Goal: Task Accomplishment & Management: Use online tool/utility

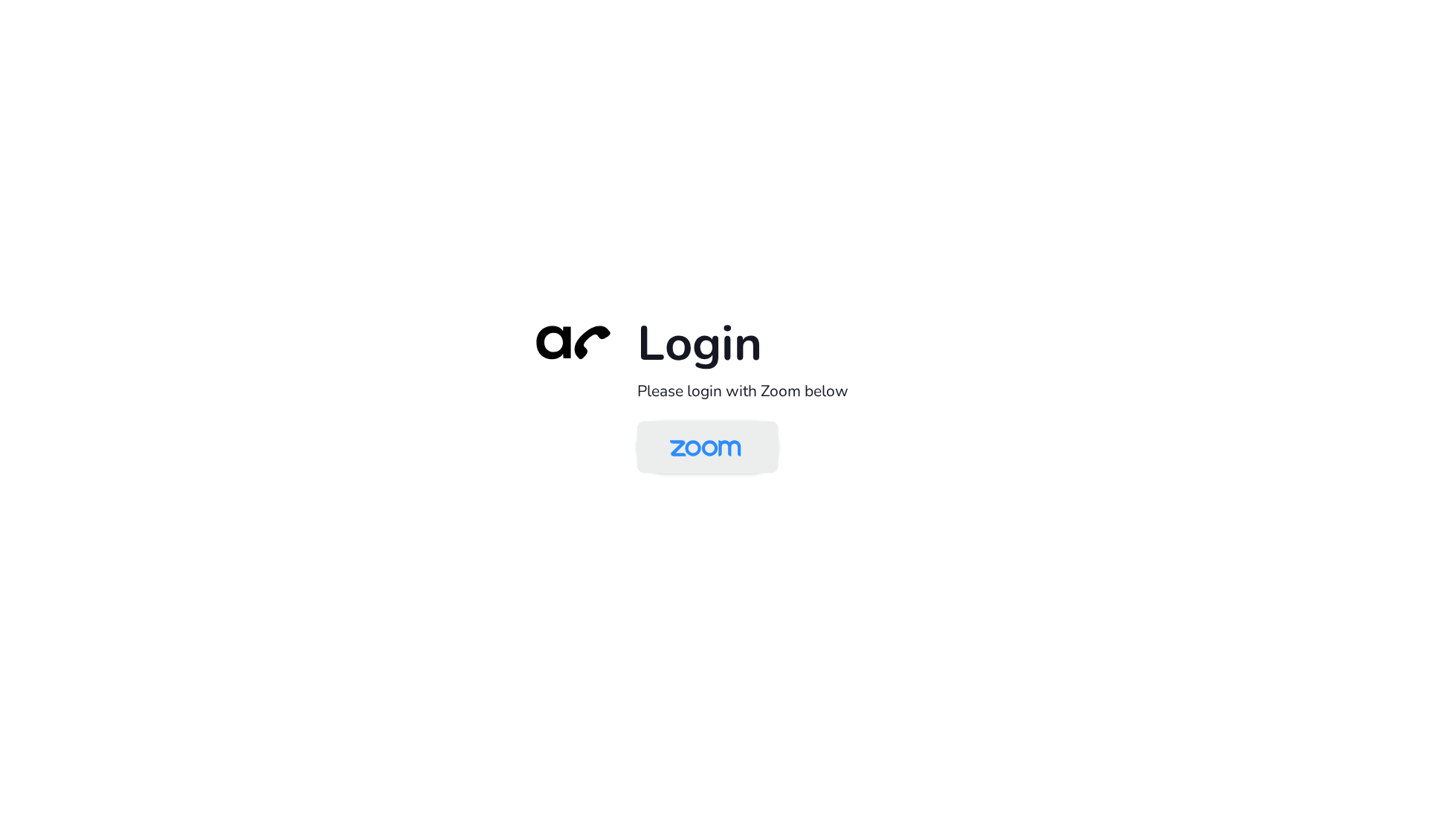
click at [709, 446] on img at bounding box center [705, 448] width 103 height 48
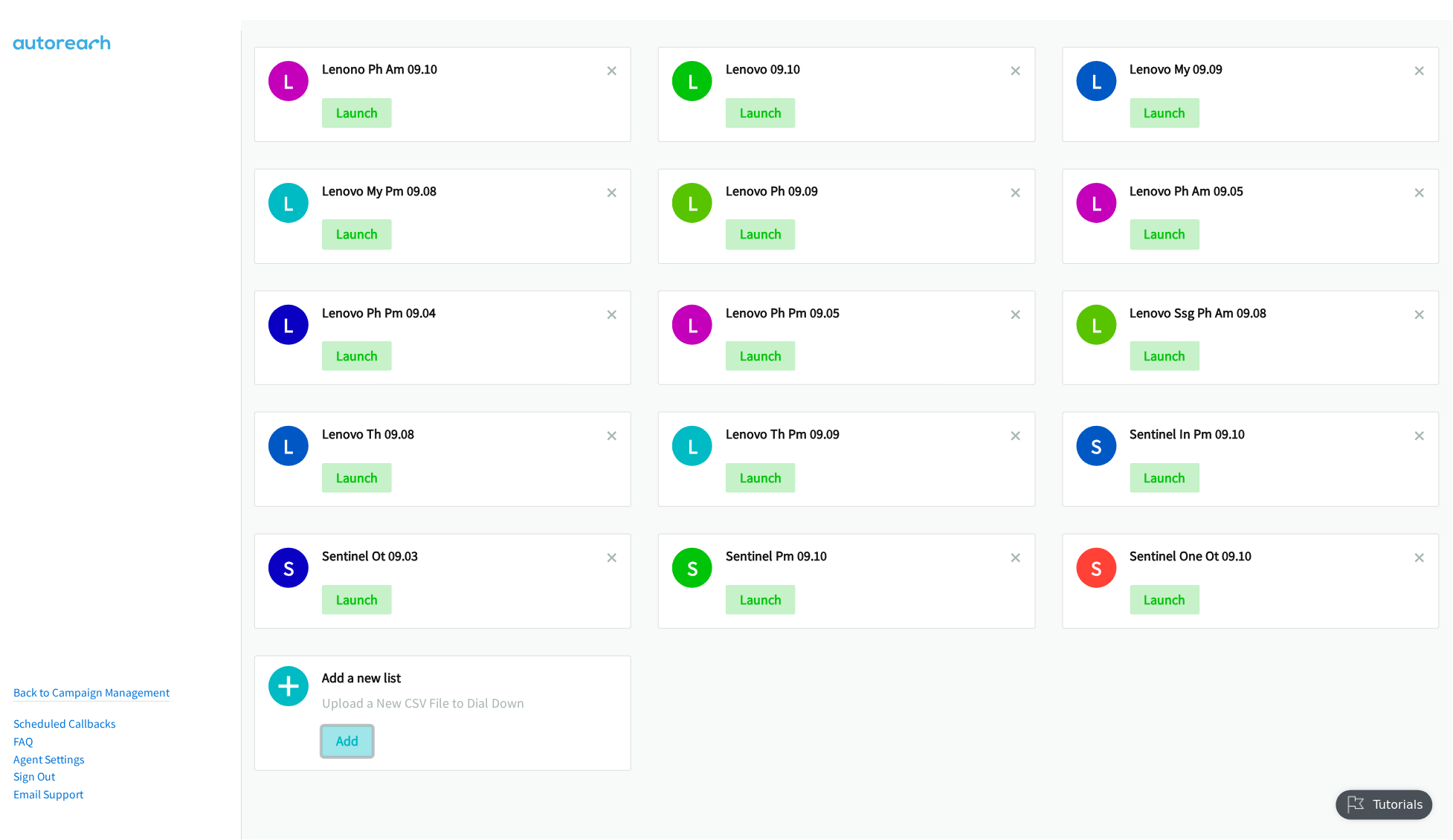
click at [352, 756] on button "Add" at bounding box center [348, 741] width 51 height 29
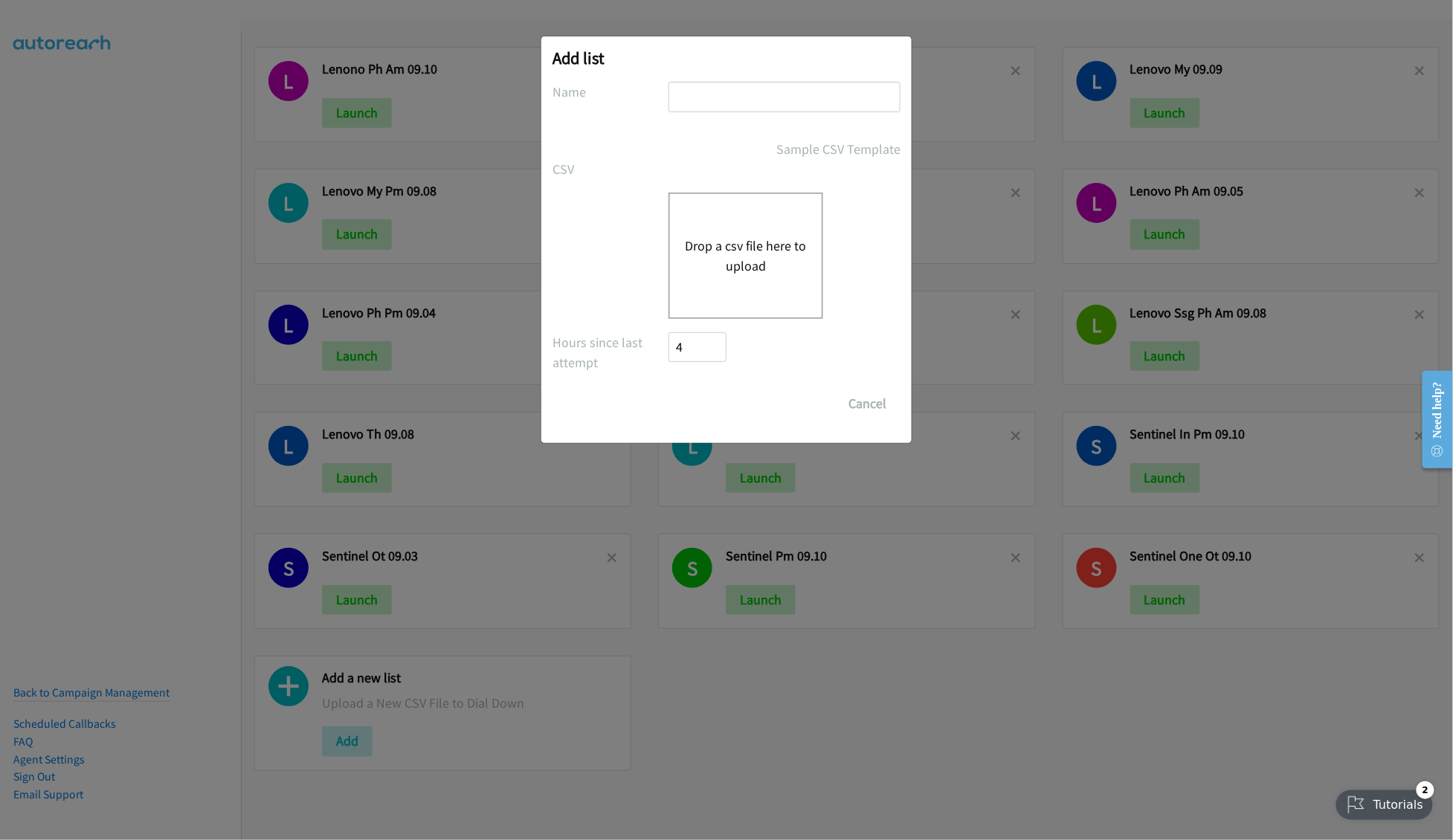
click at [741, 244] on button "Drop a csv file here to upload" at bounding box center [746, 256] width 122 height 40
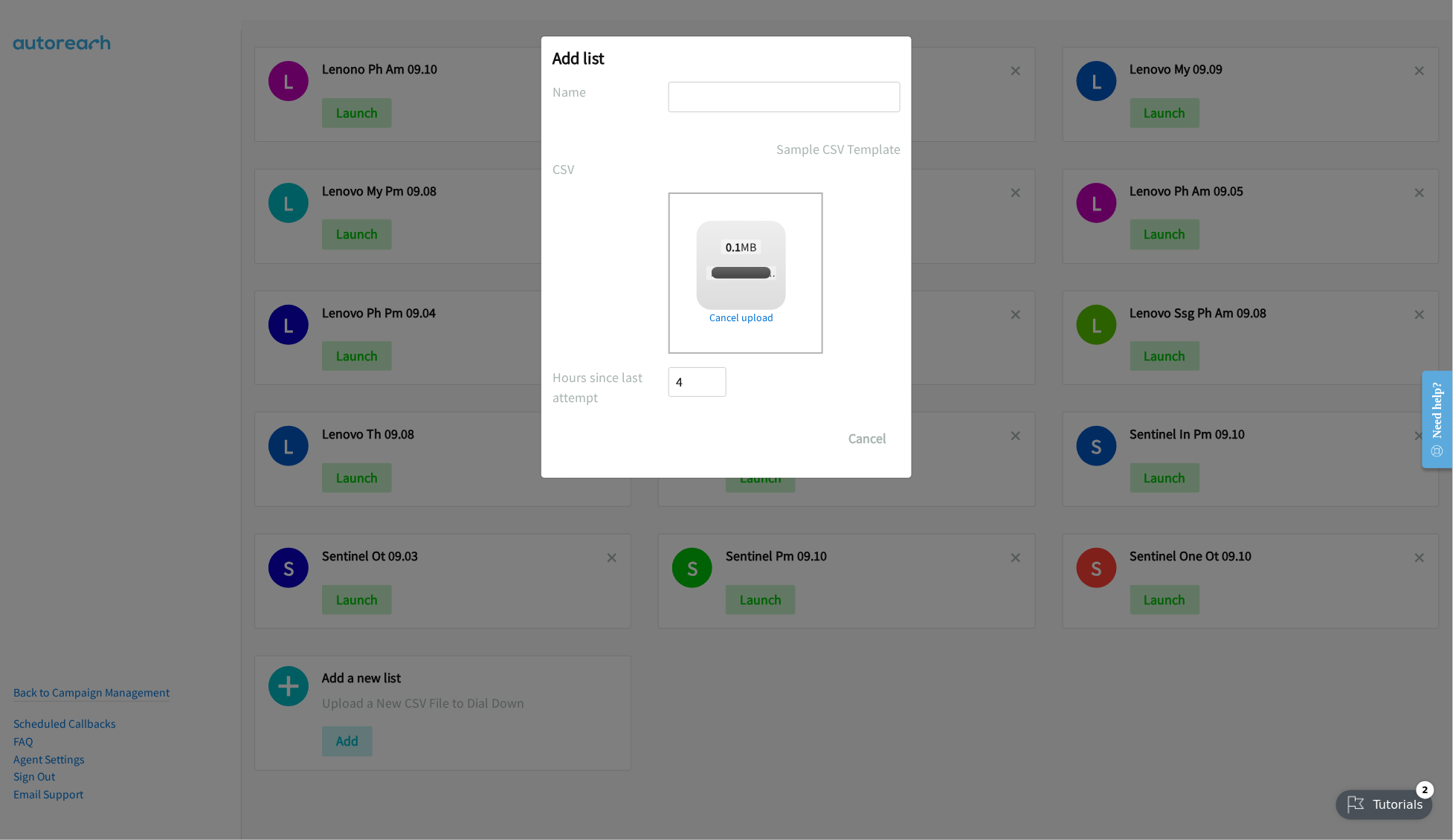
click at [730, 102] on input "text" at bounding box center [785, 97] width 232 height 30
checkbox input "true"
click at [811, 87] on input "Lenovo PH" at bounding box center [785, 97] width 232 height 30
type input "Lenovo PH AM 09.11"
drag, startPoint x: 723, startPoint y: 437, endPoint x: 1024, endPoint y: 392, distance: 304.3
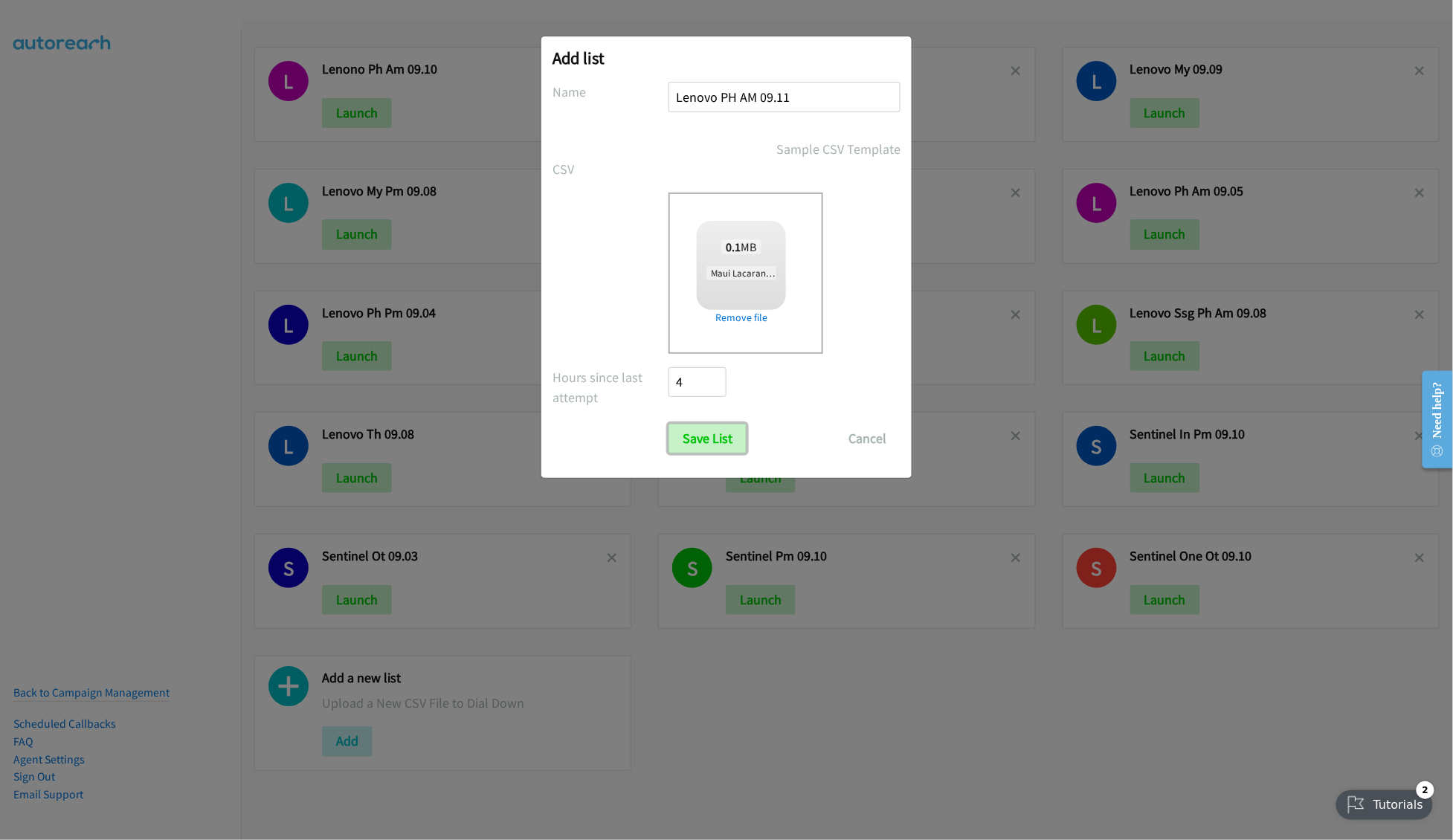
click at [723, 437] on input "Save List" at bounding box center [707, 439] width 78 height 29
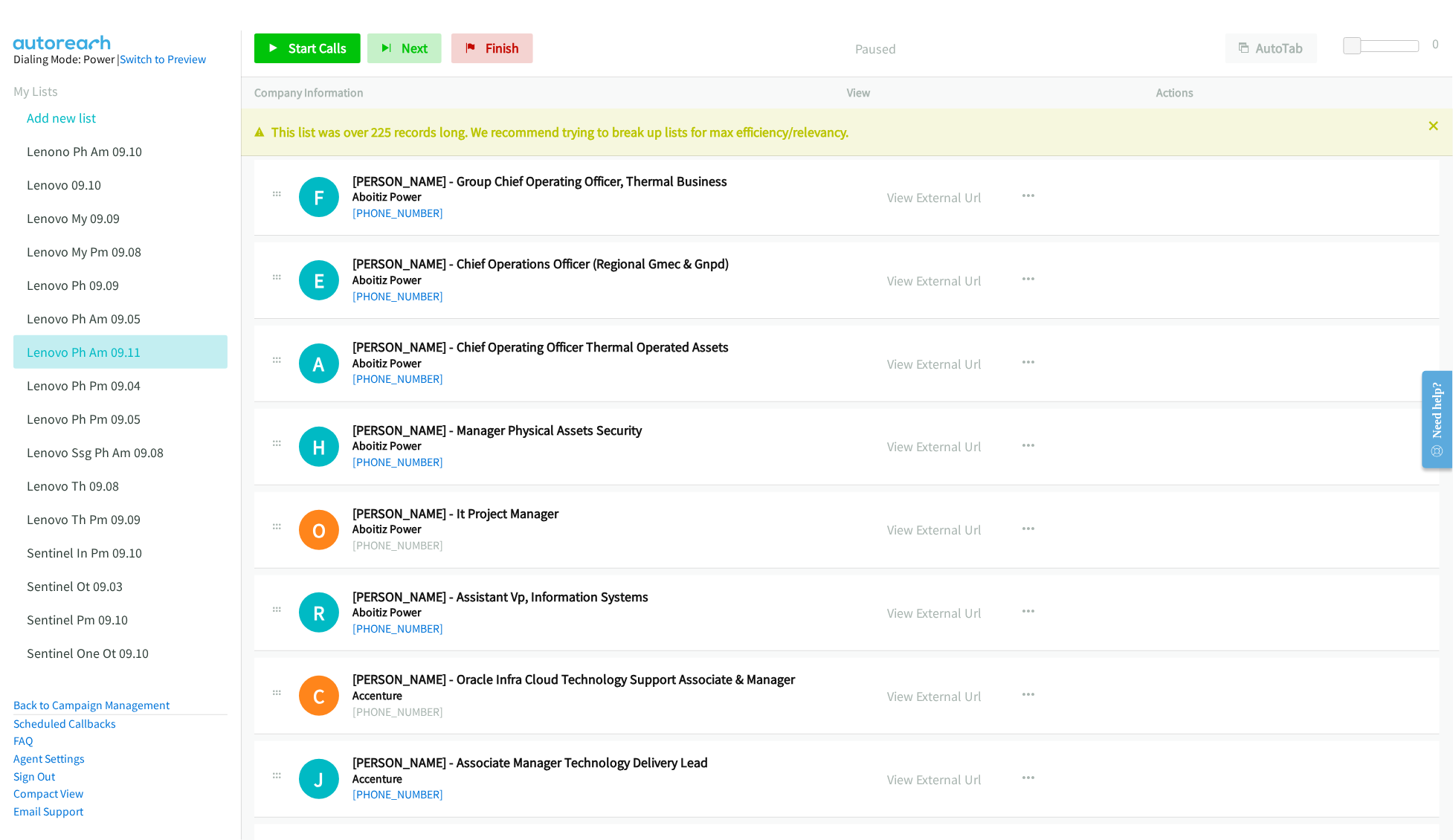
click at [724, 45] on p "Paused" at bounding box center [876, 49] width 646 height 20
click at [974, 63] on div "Paused" at bounding box center [876, 48] width 673 height 29
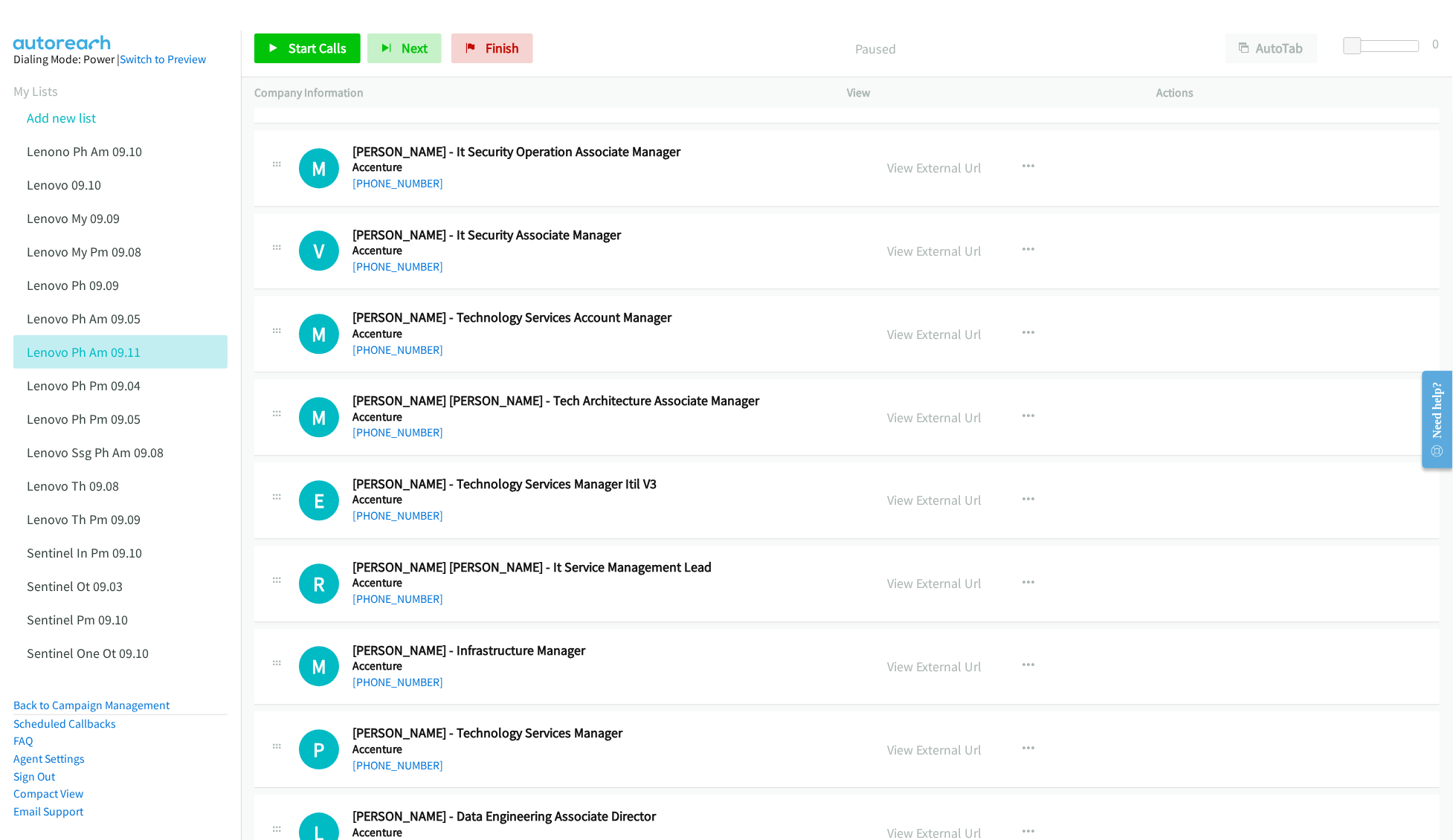
scroll to position [1289, 0]
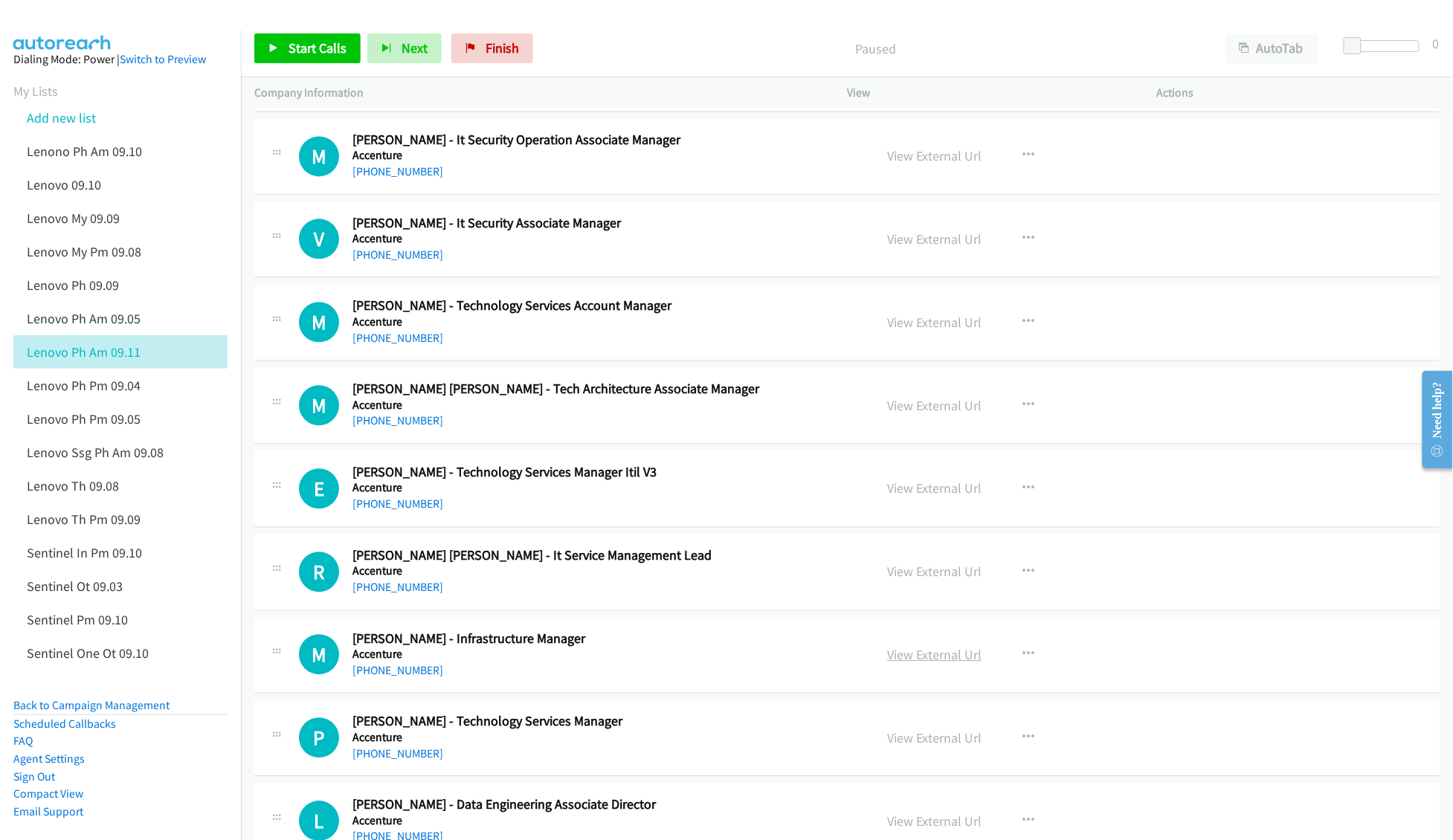
click at [902, 656] on link "View External Url" at bounding box center [934, 655] width 94 height 17
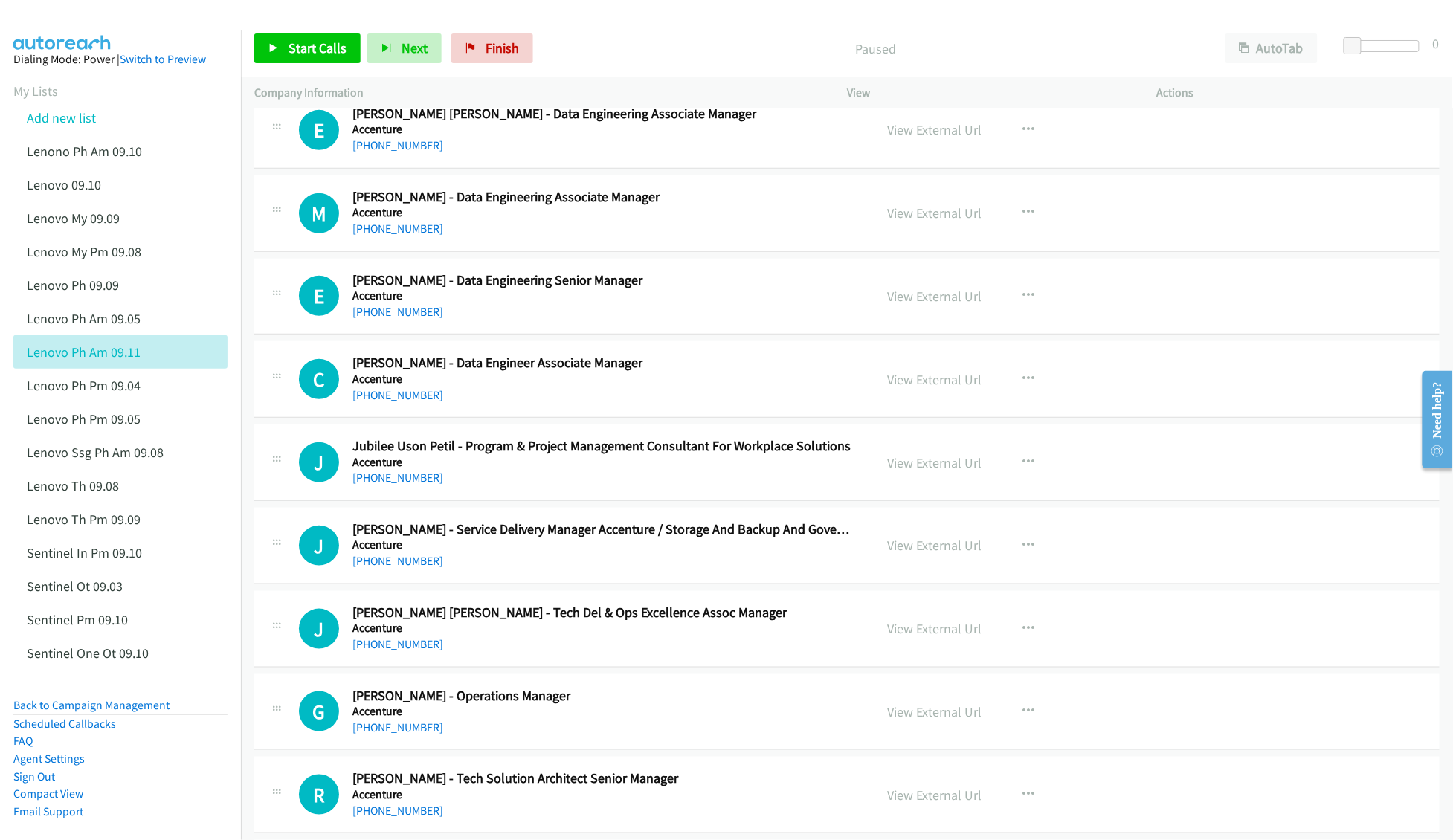
scroll to position [2577, 0]
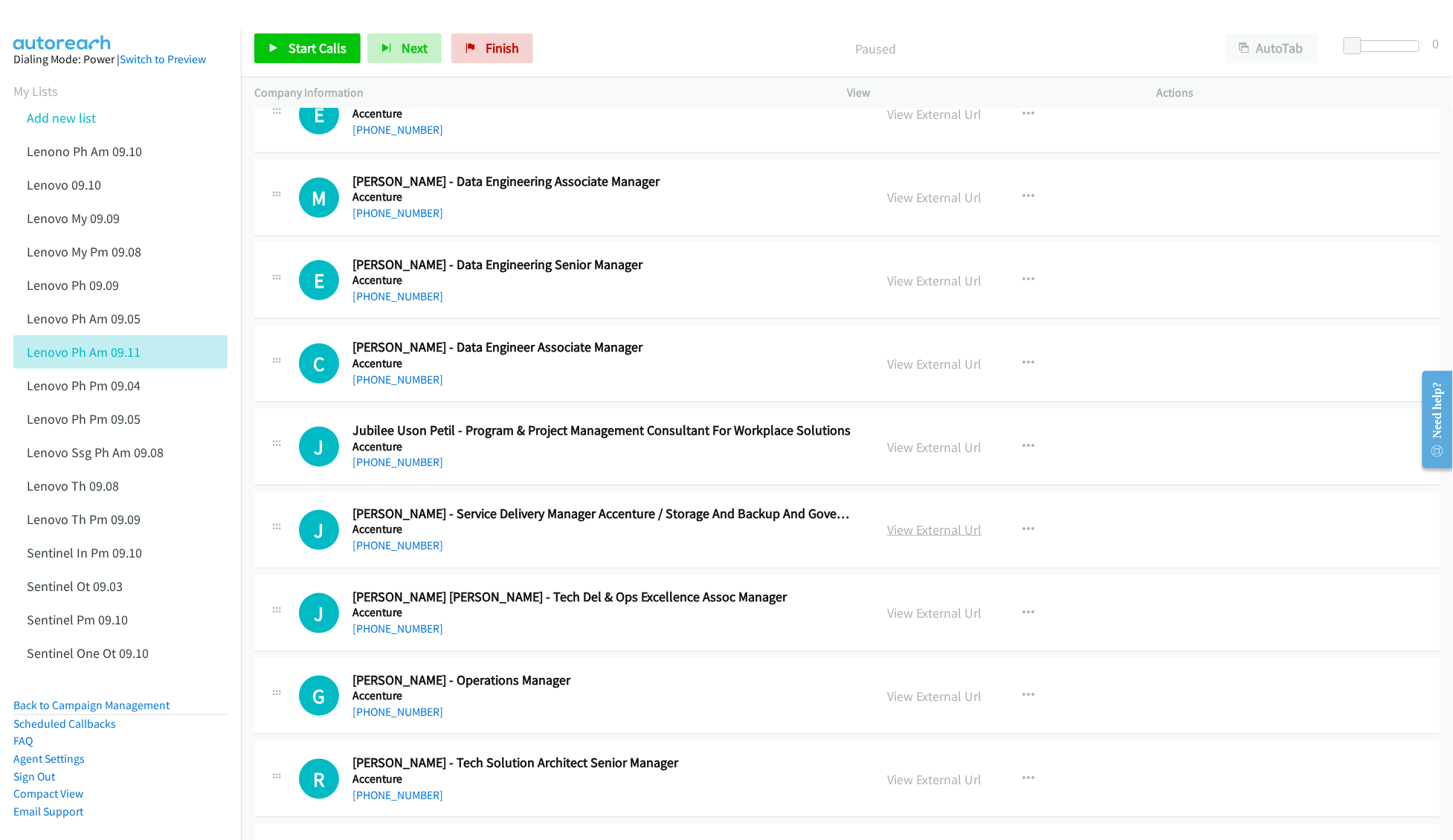
click at [934, 539] on link "View External Url" at bounding box center [934, 529] width 94 height 17
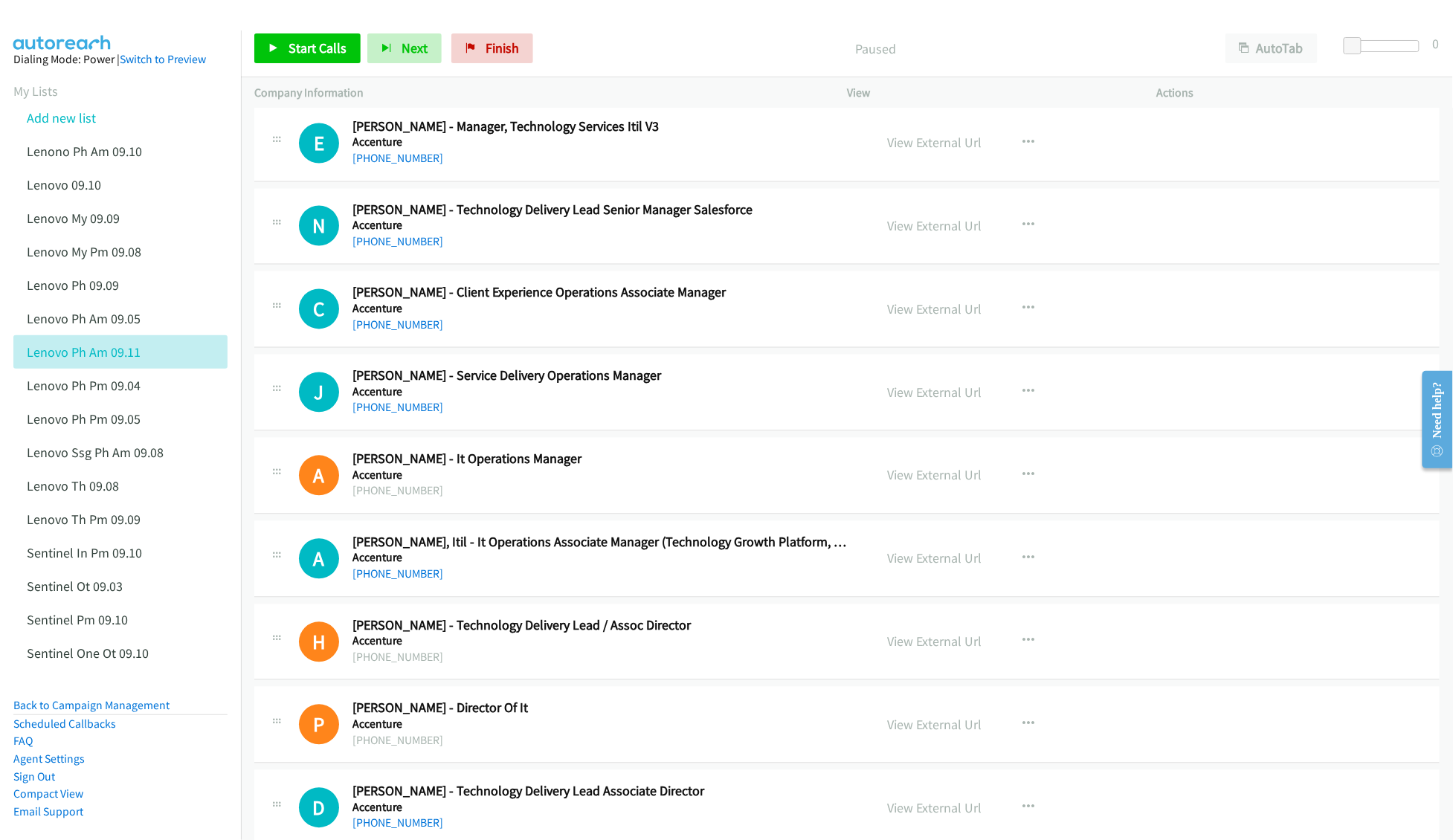
scroll to position [16357, 0]
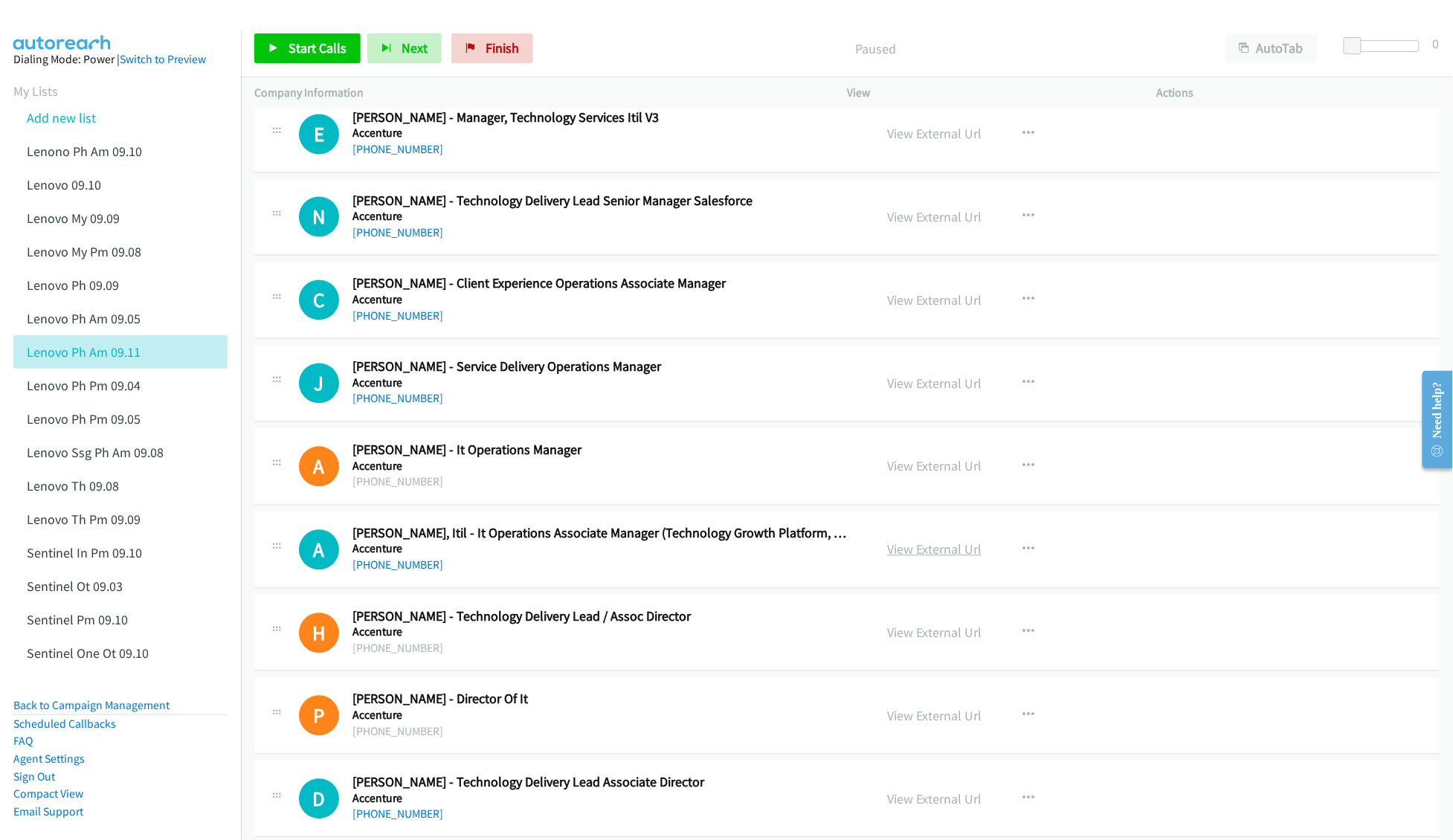
click at [921, 558] on link "View External Url" at bounding box center [934, 550] width 94 height 17
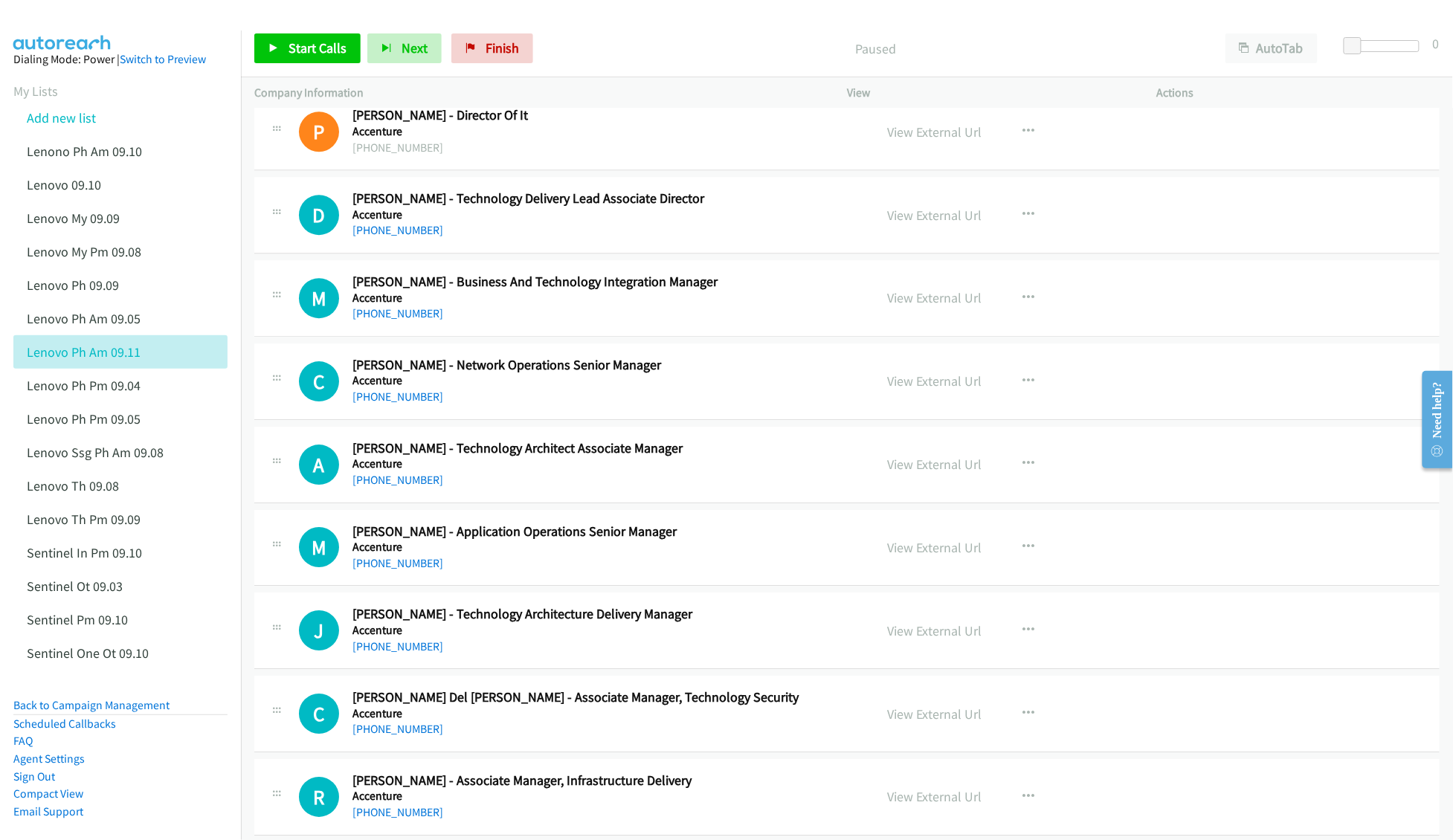
scroll to position [16952, 0]
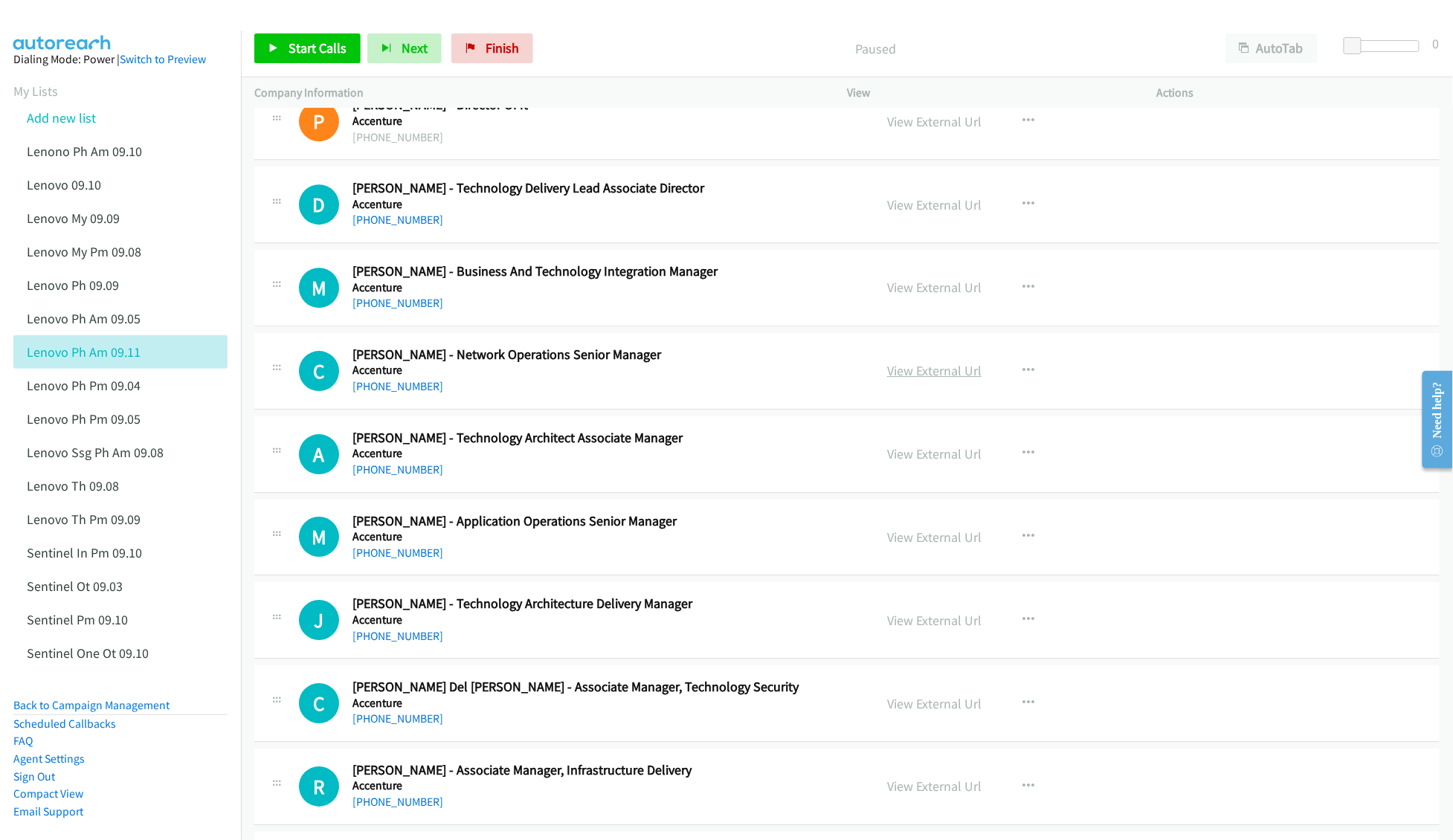
click at [946, 380] on link "View External Url" at bounding box center [934, 370] width 94 height 17
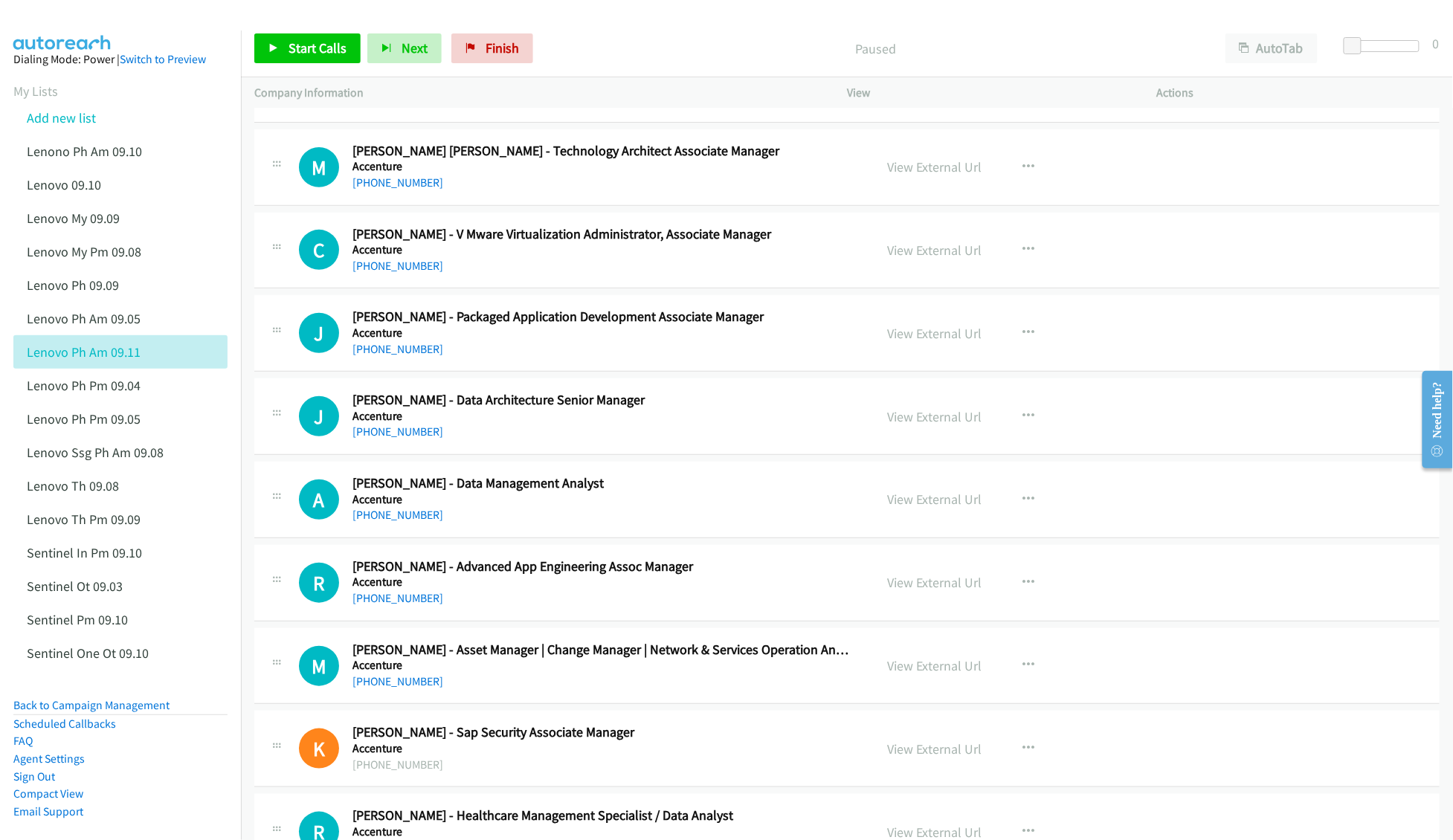
scroll to position [17745, 0]
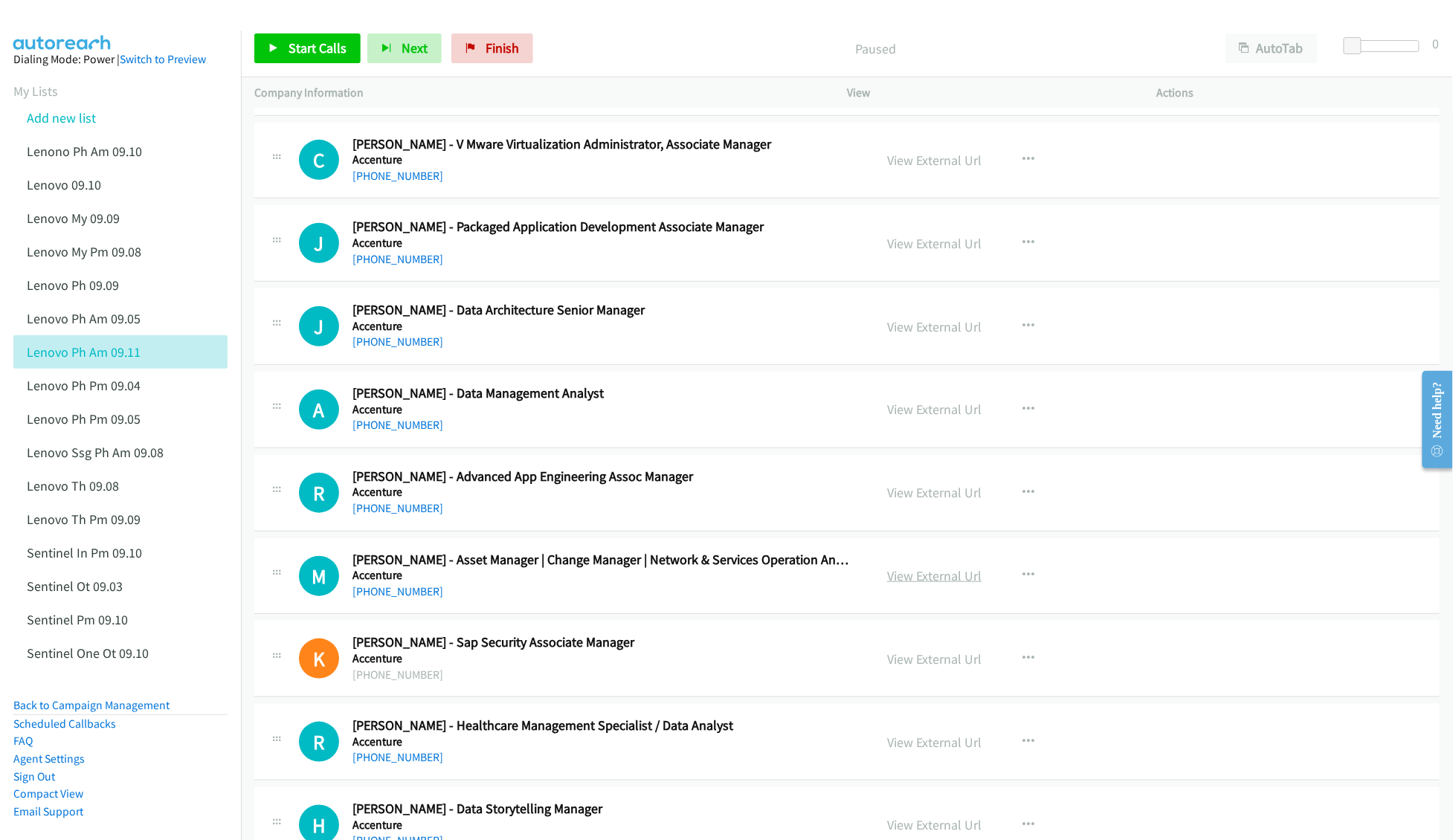
click at [925, 584] on link "View External Url" at bounding box center [934, 576] width 94 height 17
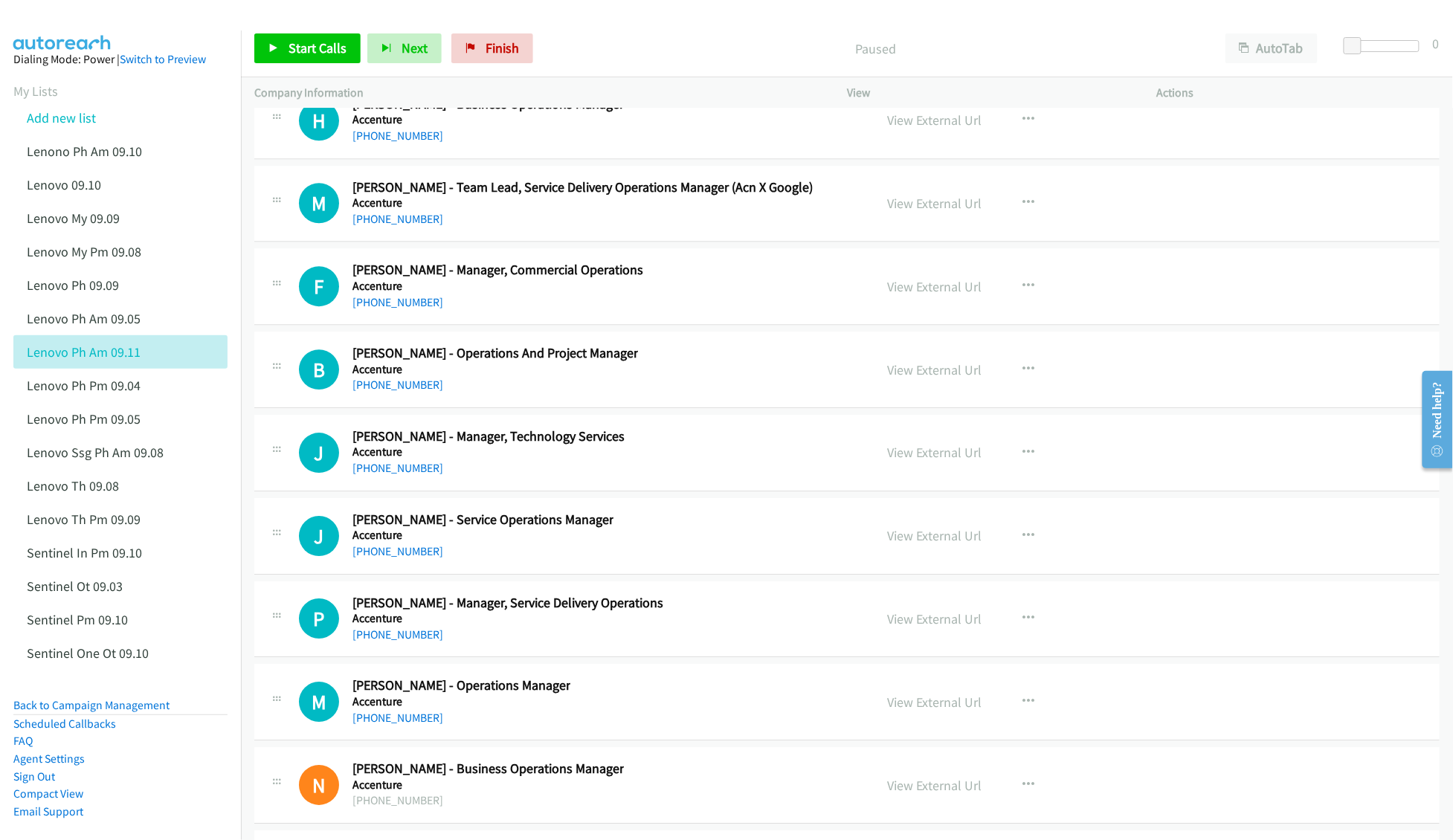
scroll to position [21314, 0]
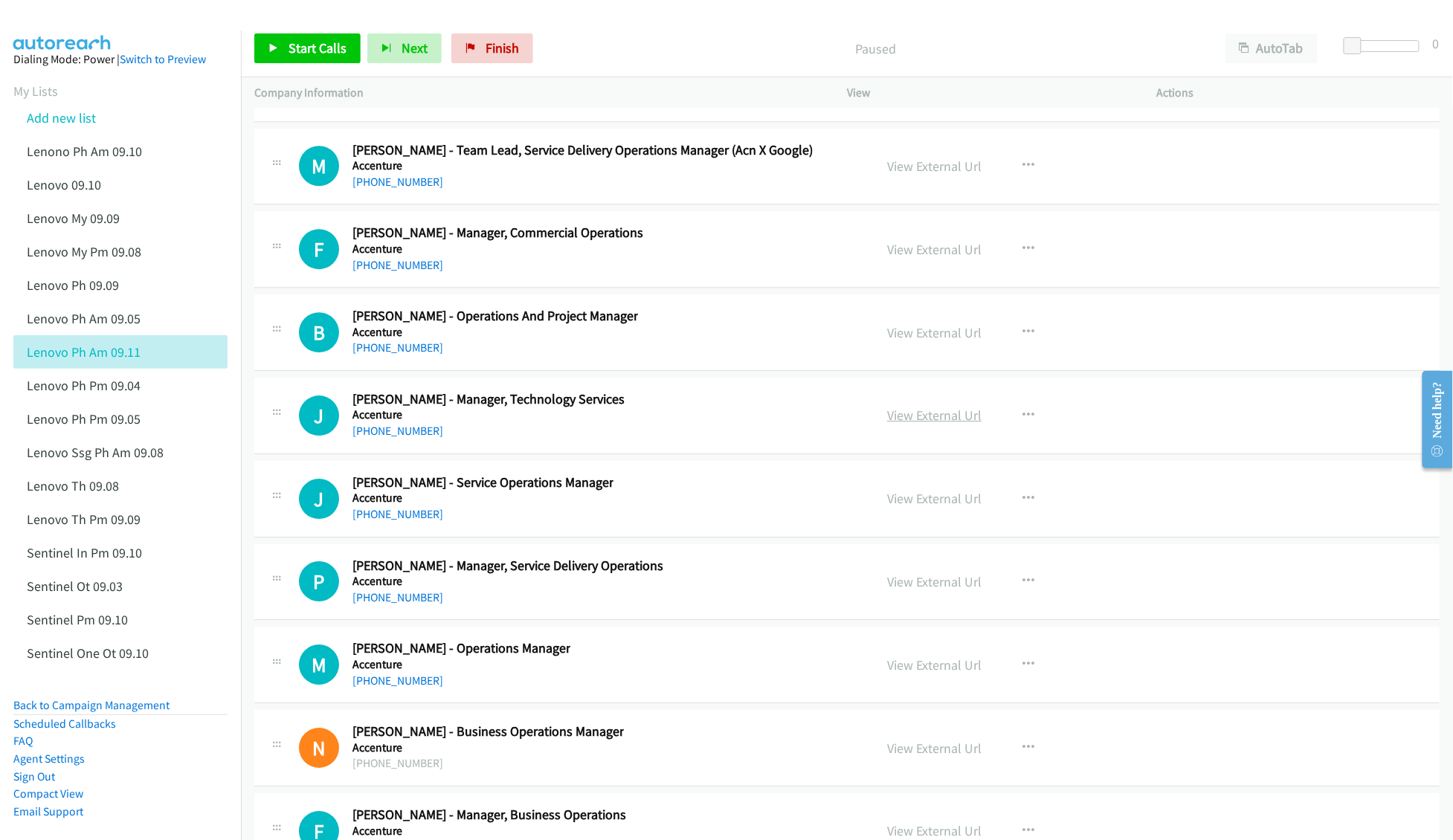
click at [929, 424] on link "View External Url" at bounding box center [934, 415] width 94 height 17
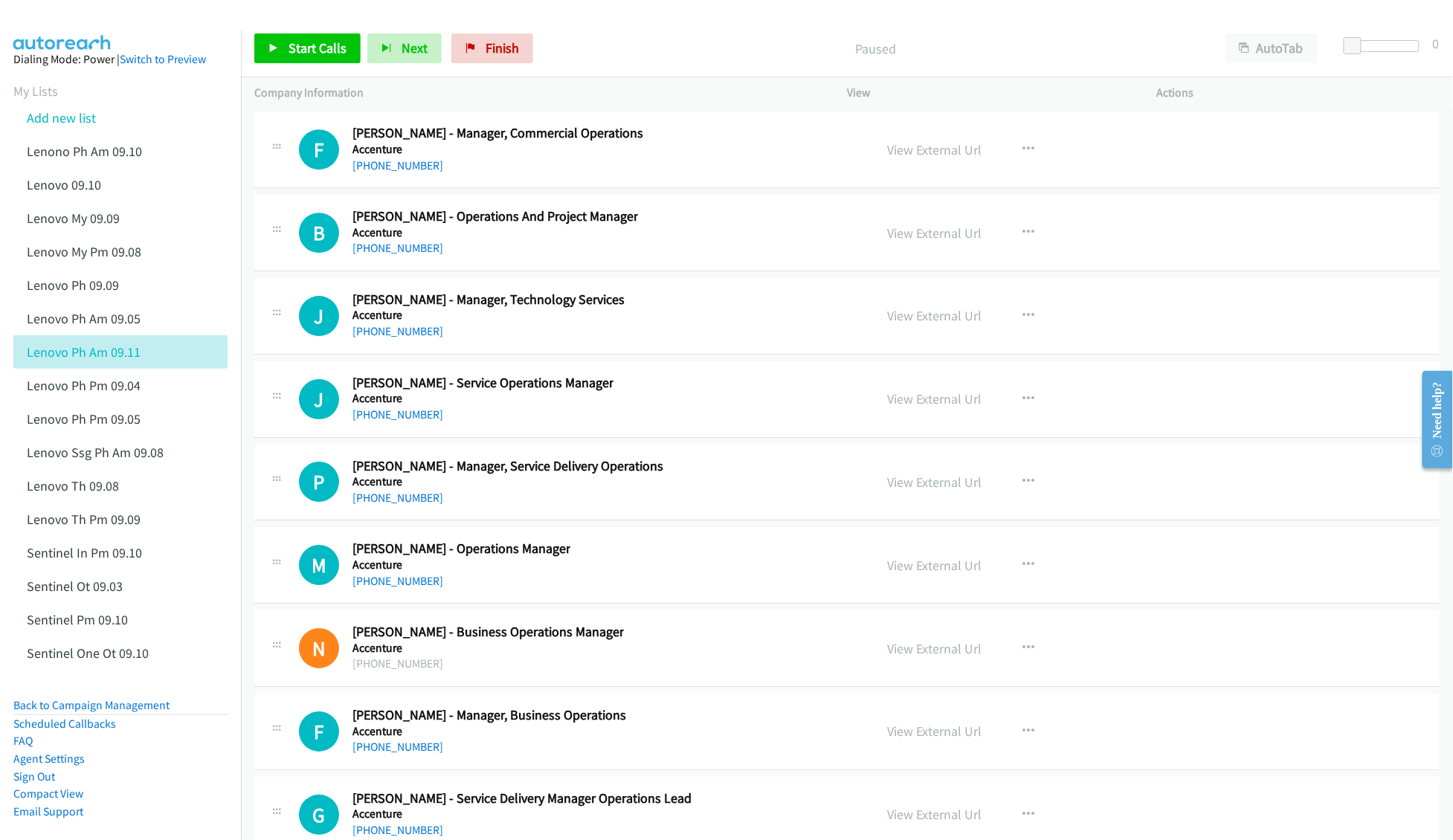
scroll to position [21513, 0]
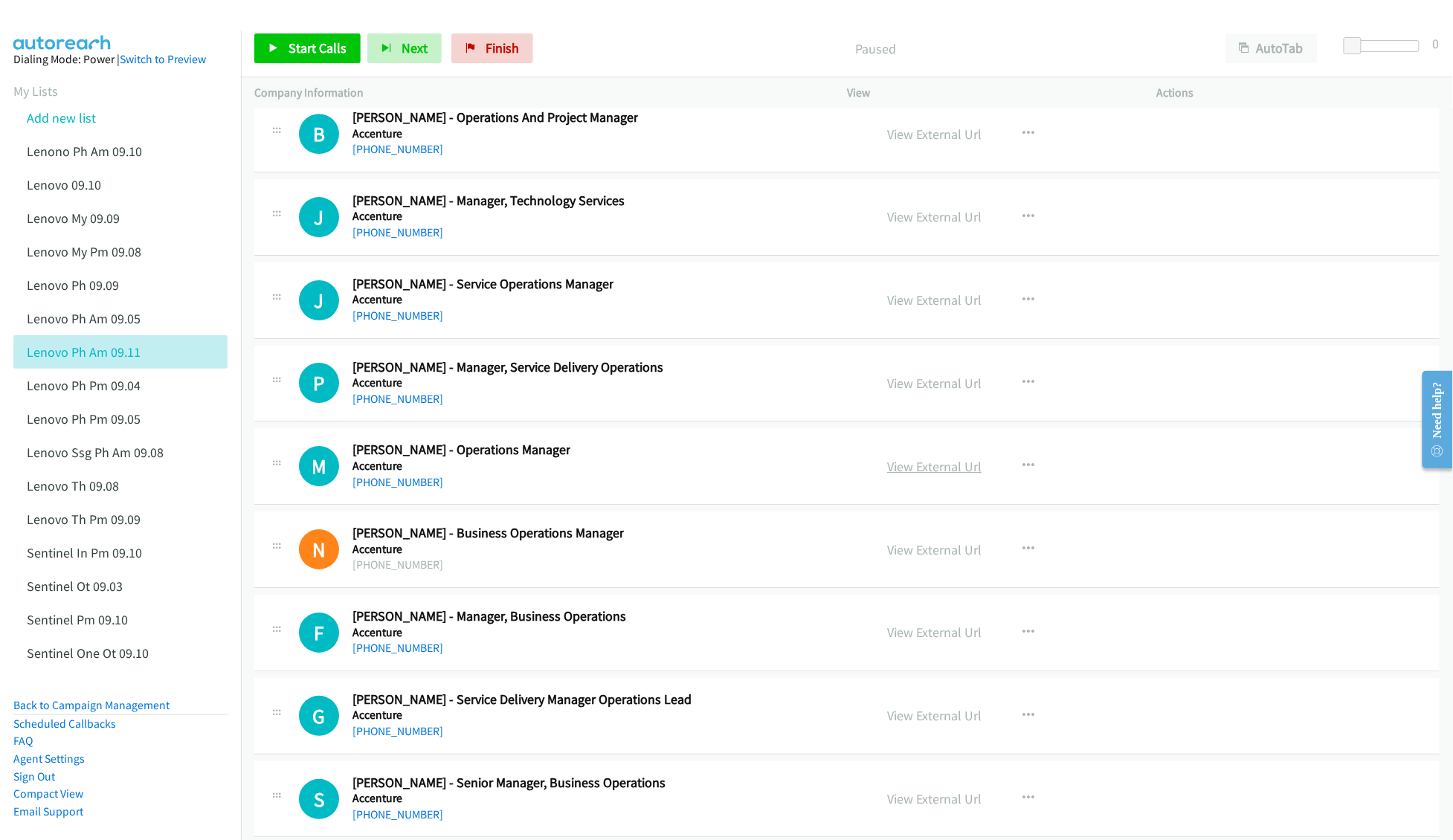
click at [898, 475] on link "View External Url" at bounding box center [934, 466] width 94 height 17
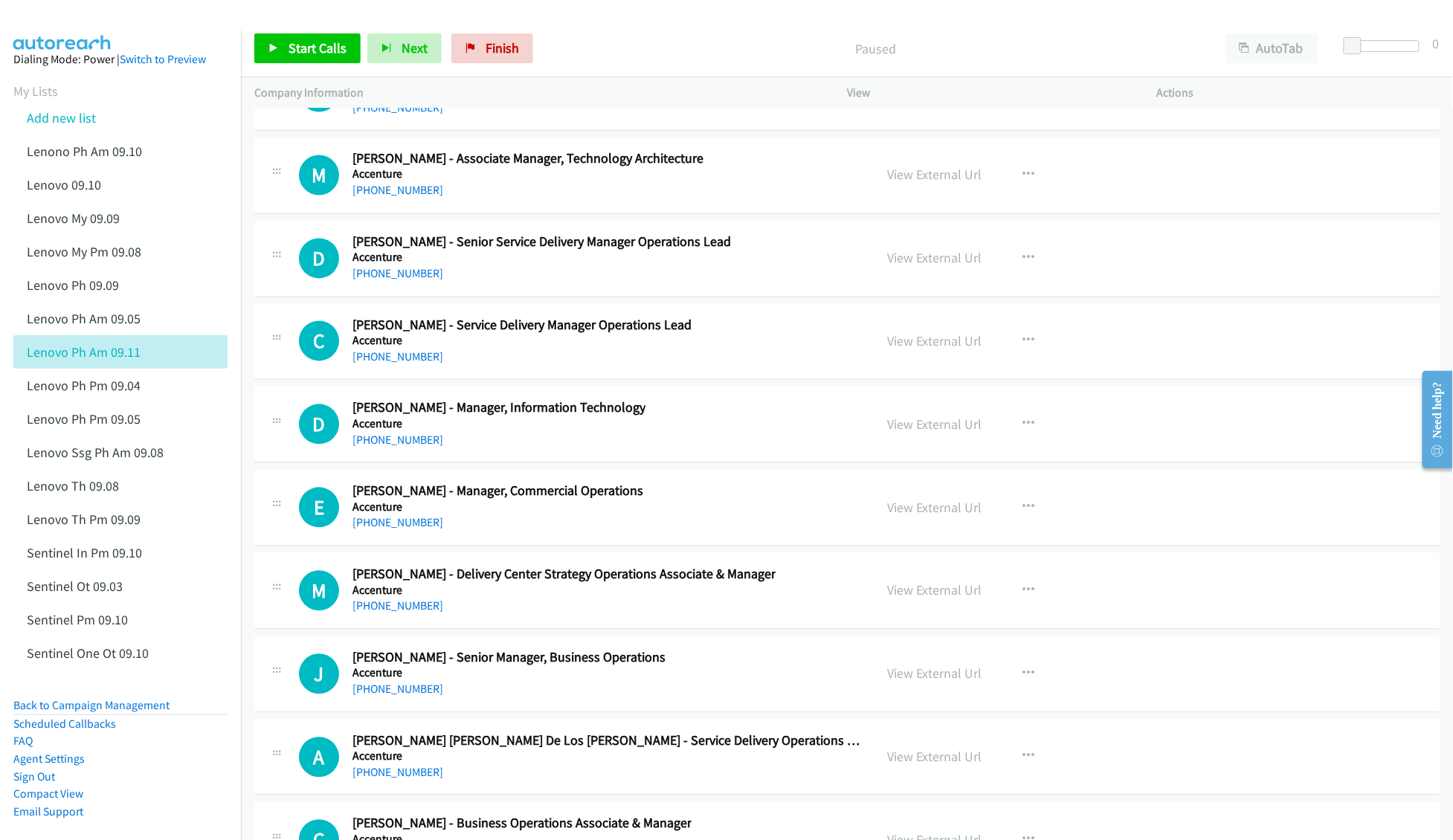
scroll to position [22901, 0]
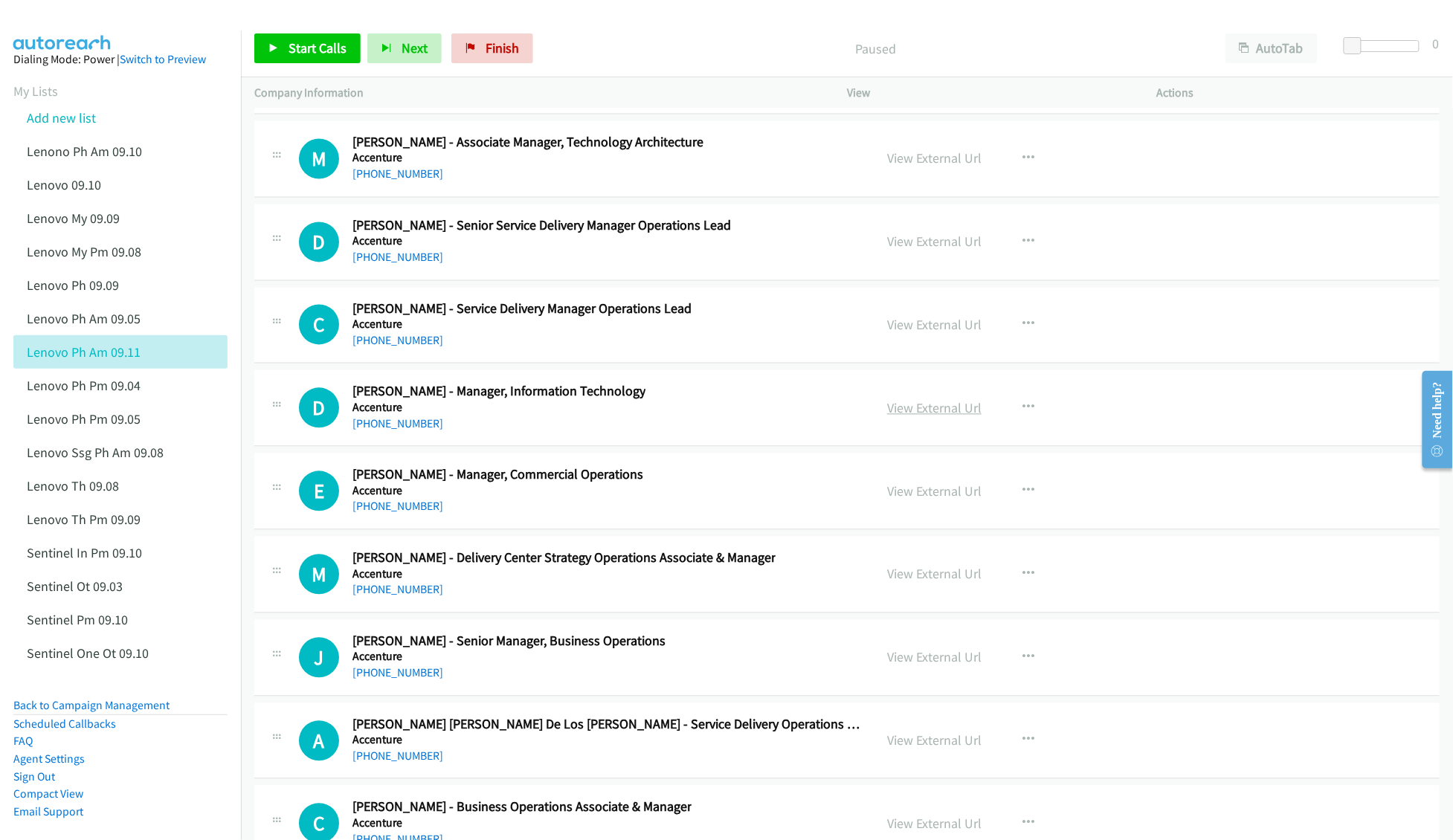
click at [941, 417] on link "View External Url" at bounding box center [934, 408] width 94 height 17
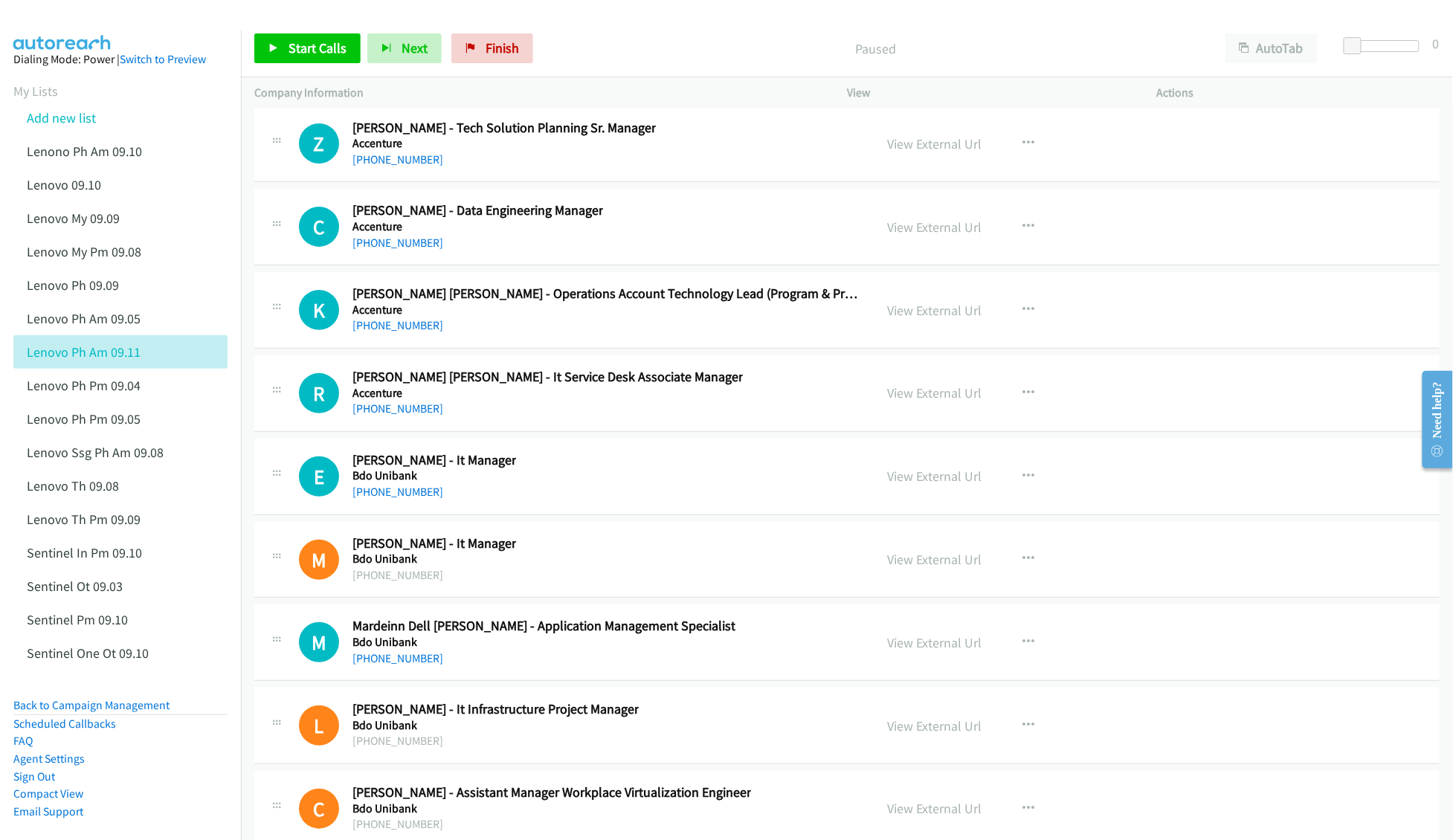
scroll to position [28452, 0]
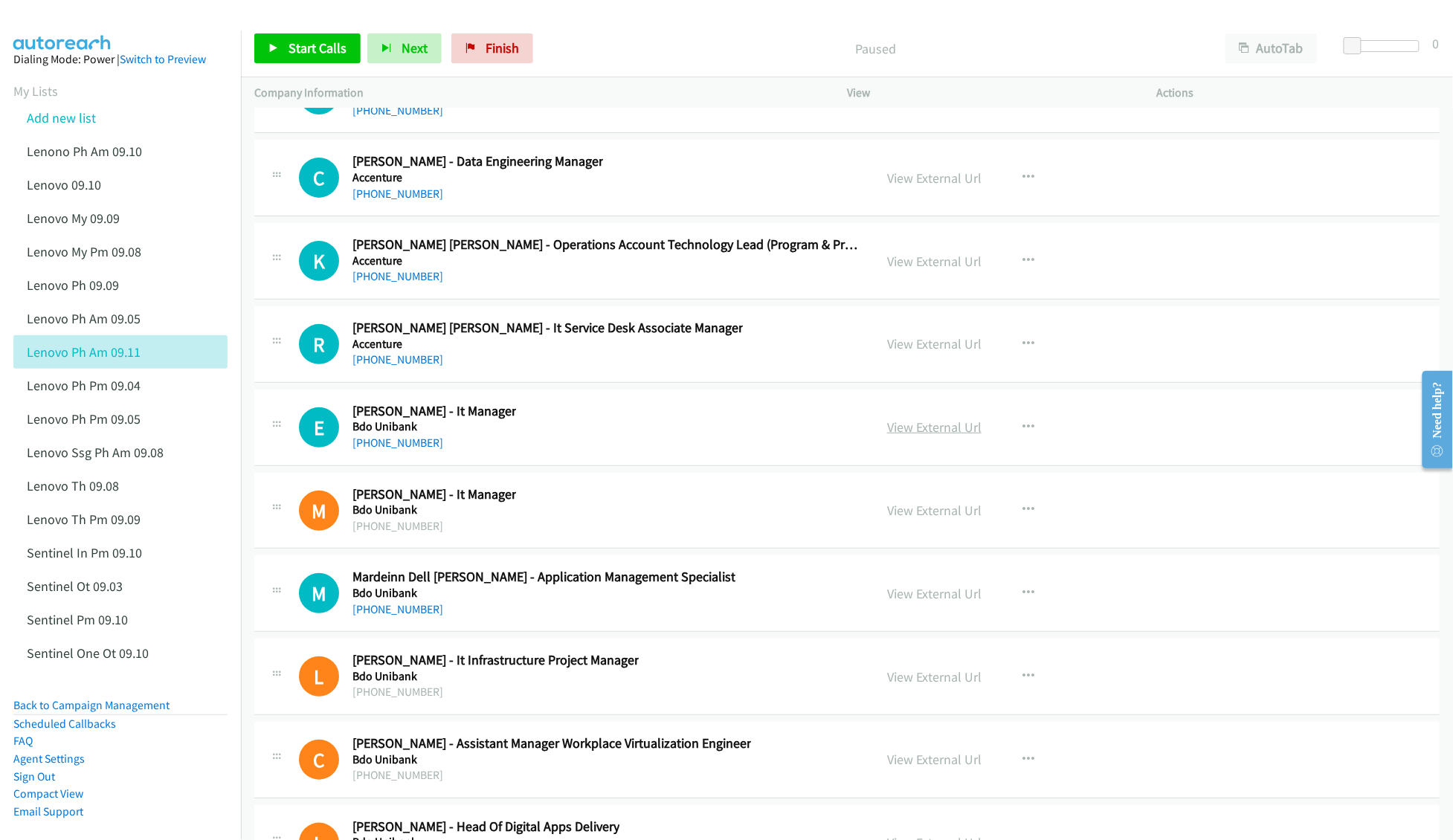
click at [923, 436] on link "View External Url" at bounding box center [934, 427] width 94 height 17
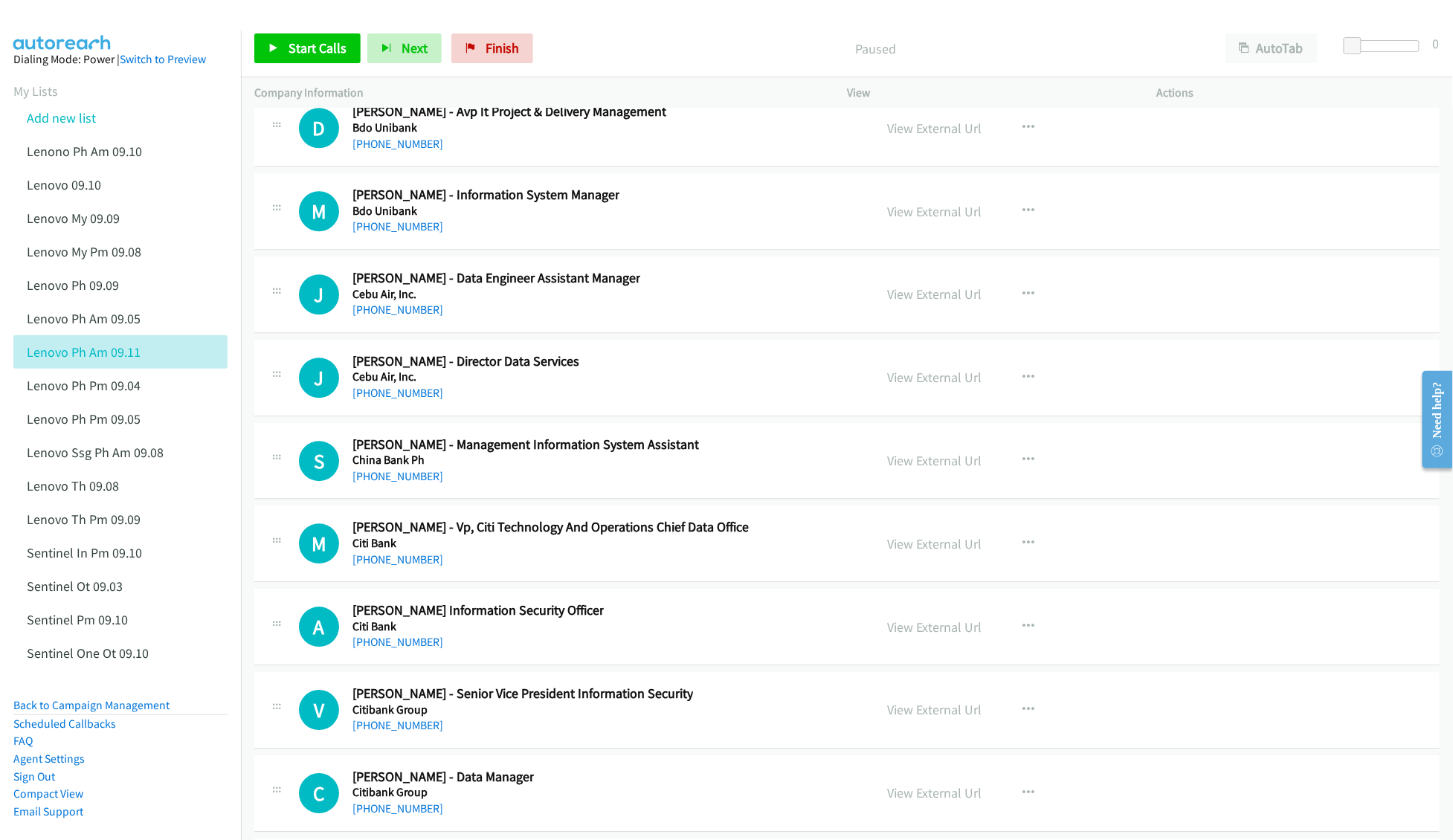
scroll to position [29840, 0]
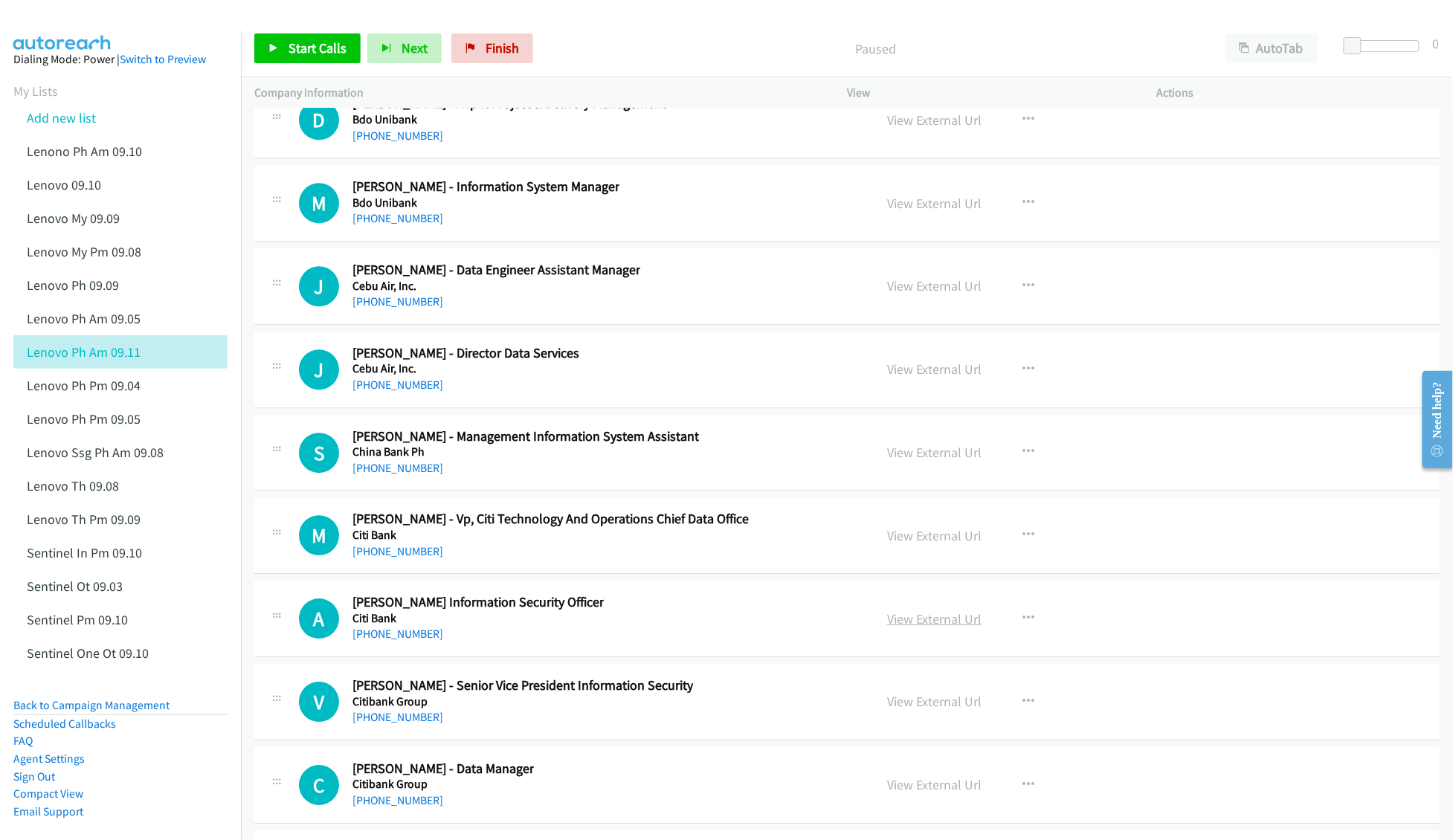
click at [899, 628] on link "View External Url" at bounding box center [934, 619] width 94 height 17
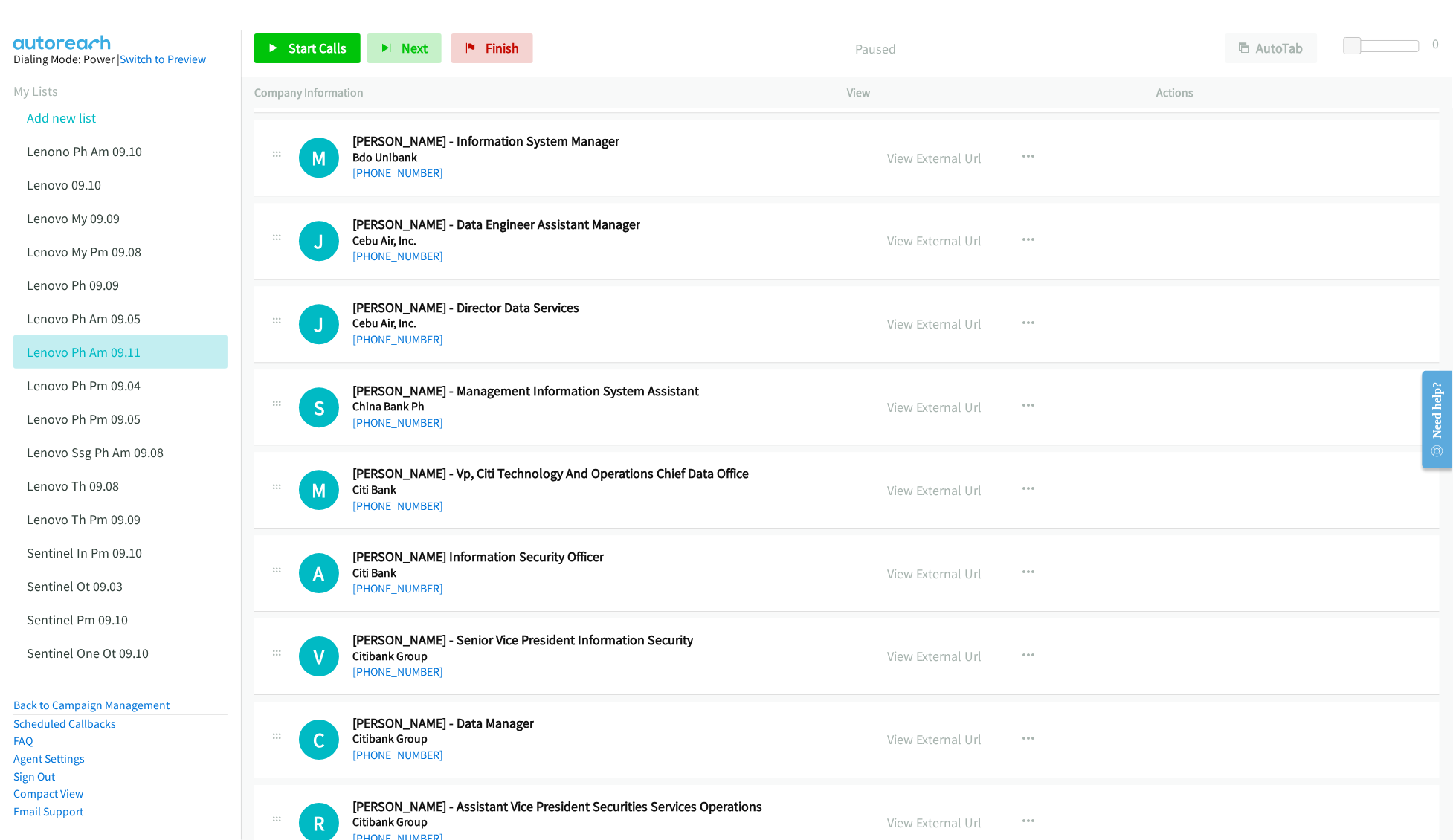
scroll to position [29939, 0]
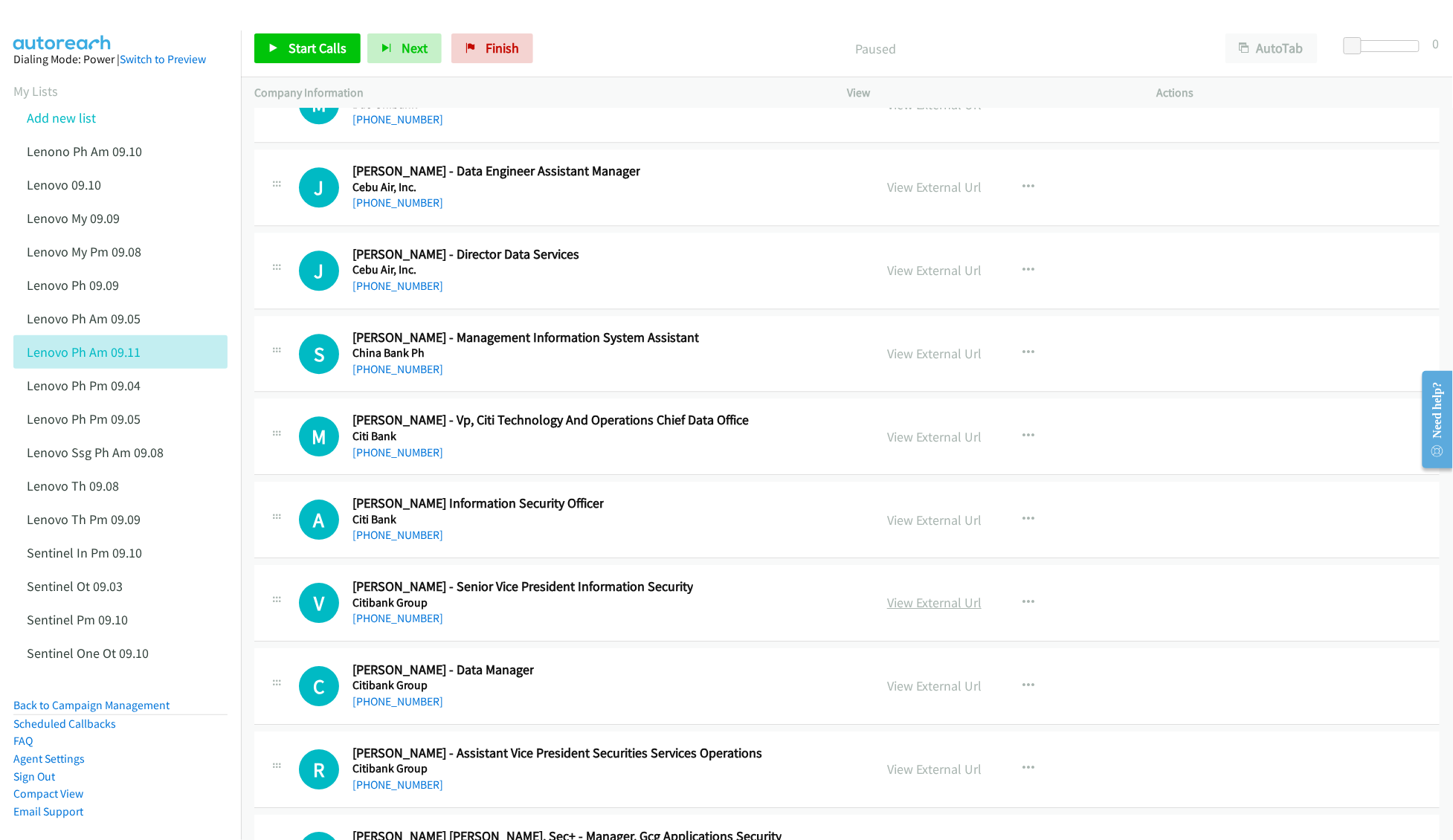
click at [943, 611] on link "View External Url" at bounding box center [934, 603] width 94 height 17
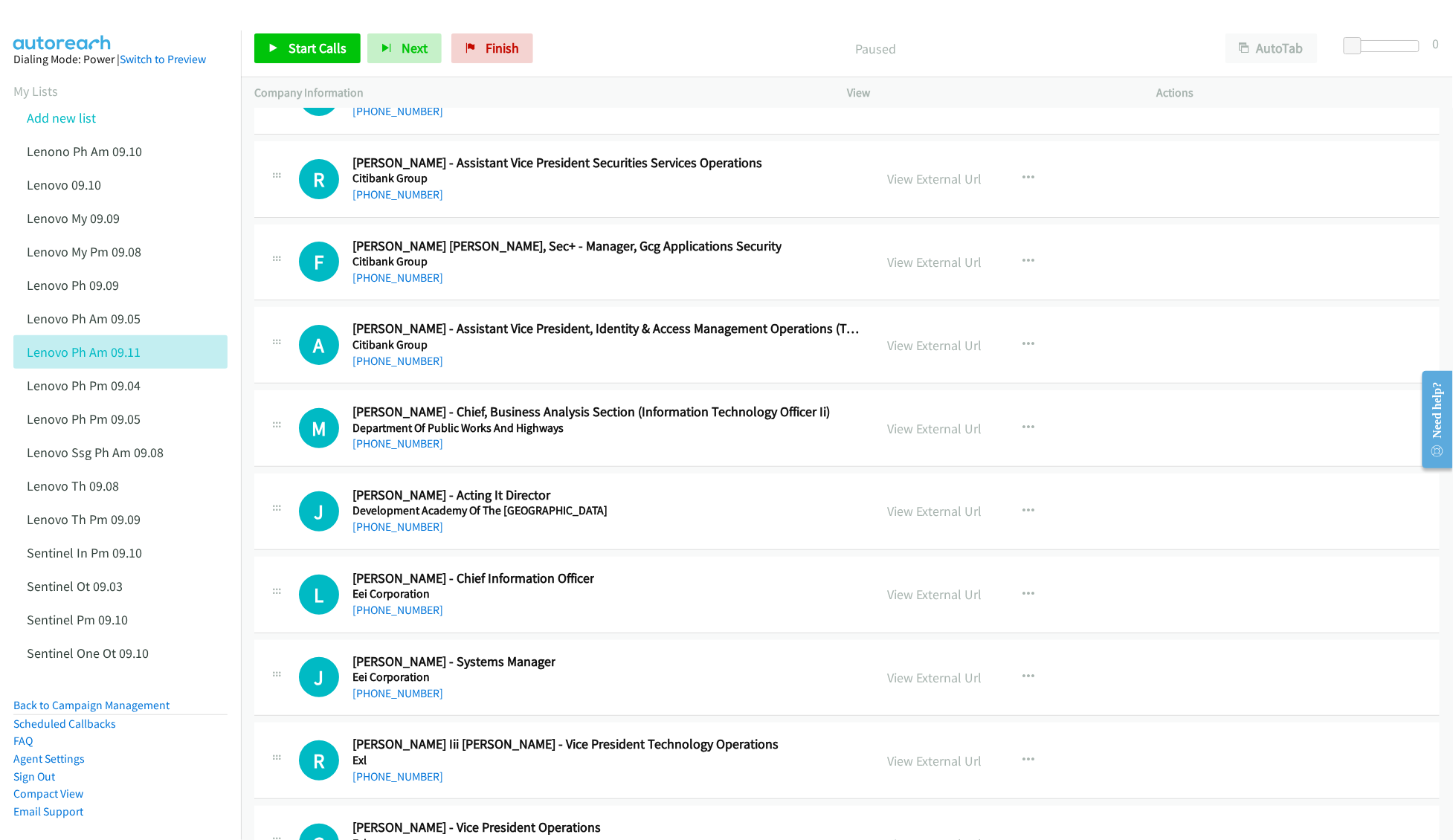
scroll to position [30534, 0]
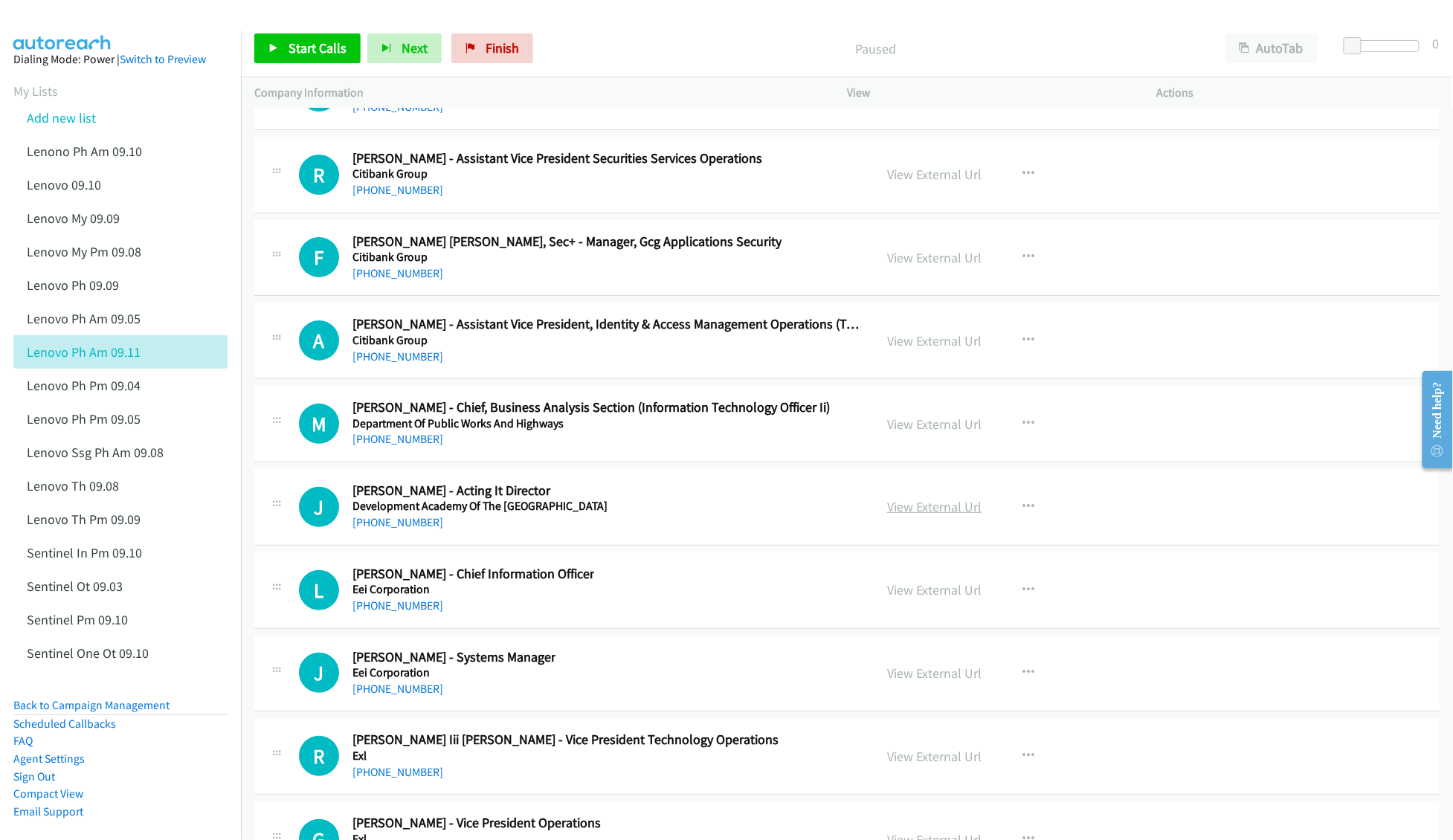
click at [923, 515] on link "View External Url" at bounding box center [934, 507] width 94 height 17
click at [913, 598] on link "View External Url" at bounding box center [934, 590] width 94 height 17
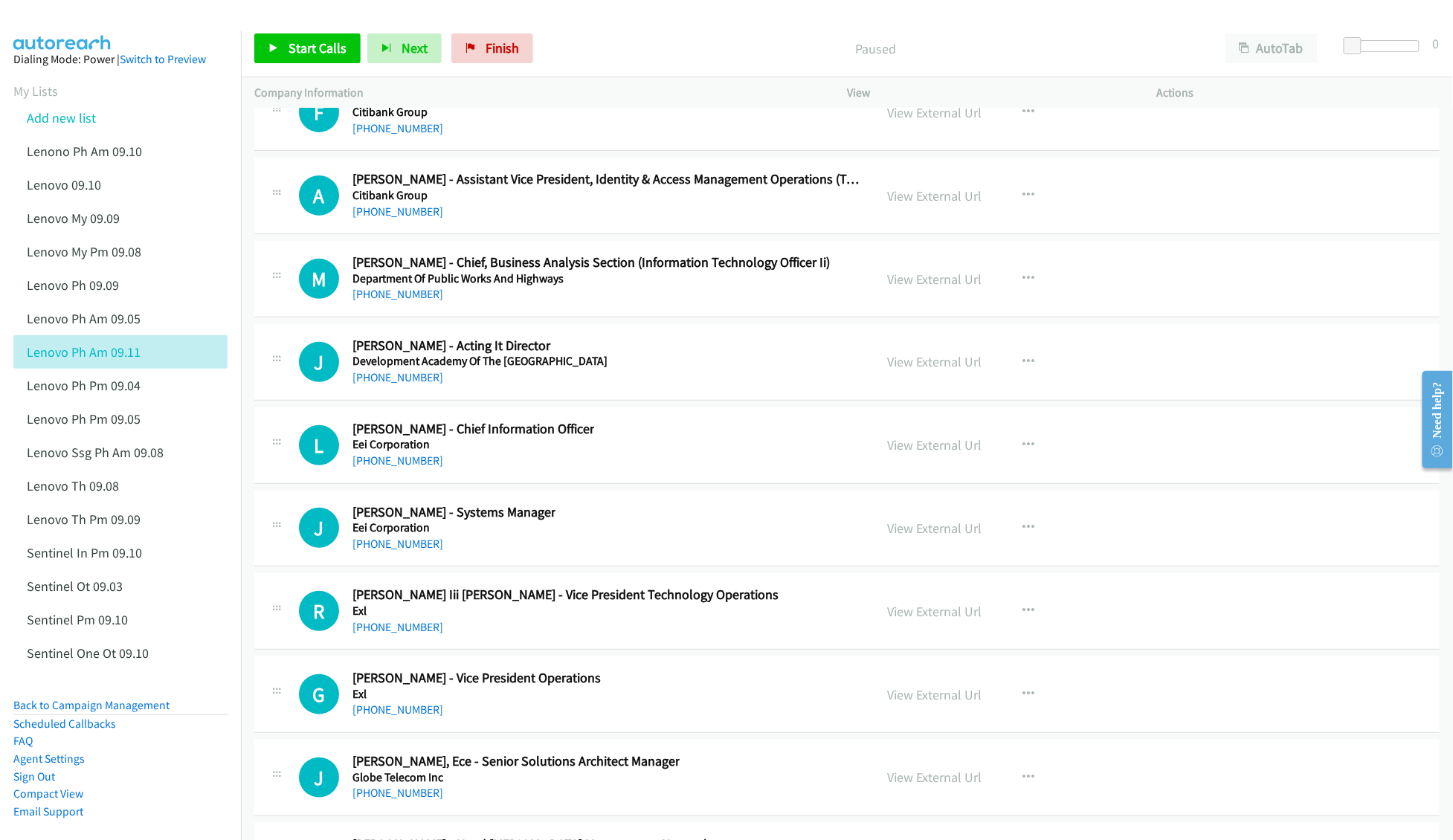
scroll to position [30732, 0]
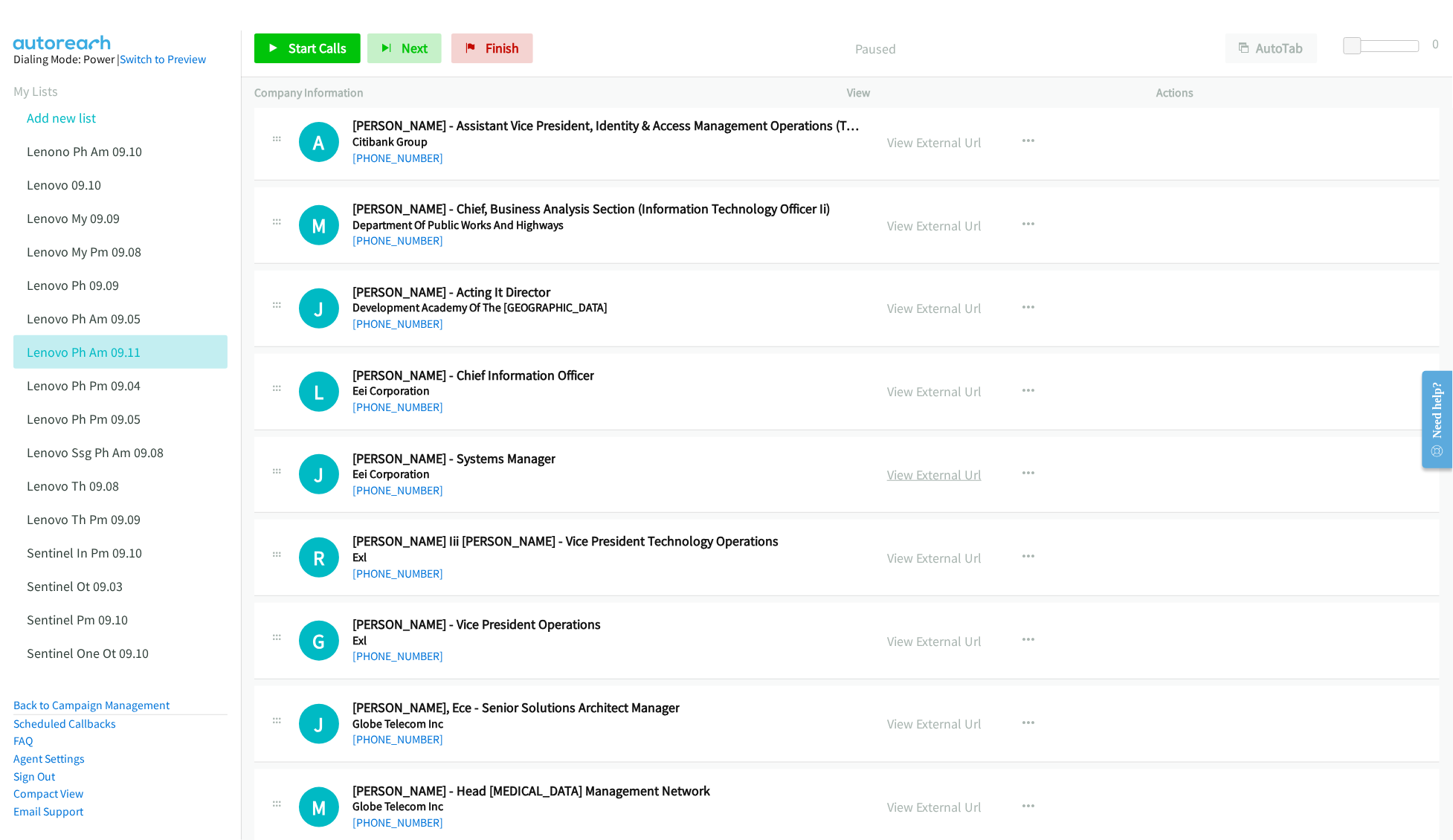
click at [900, 483] on link "View External Url" at bounding box center [934, 475] width 94 height 17
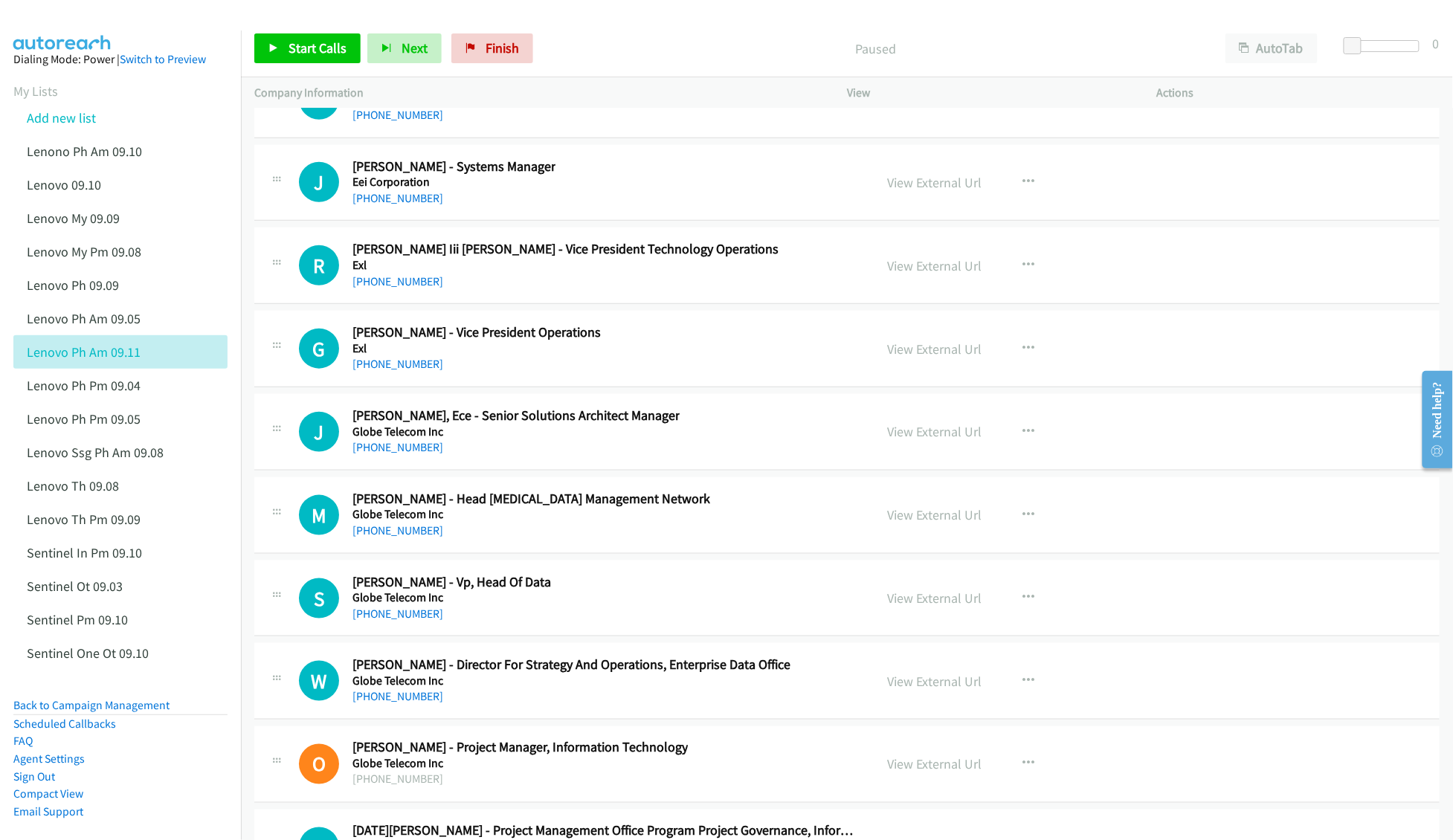
scroll to position [31029, 0]
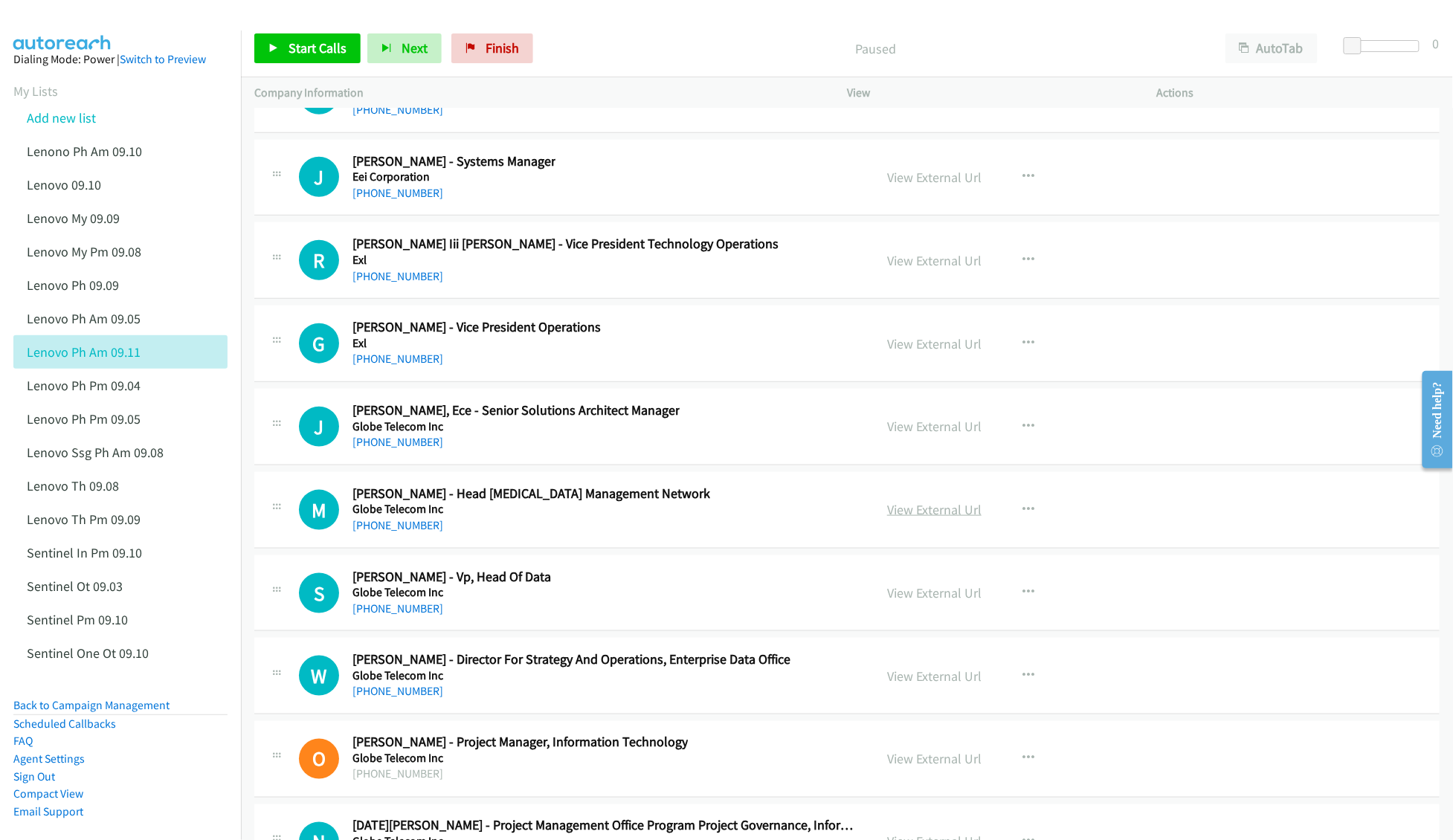
click at [914, 518] on link "View External Url" at bounding box center [934, 509] width 94 height 17
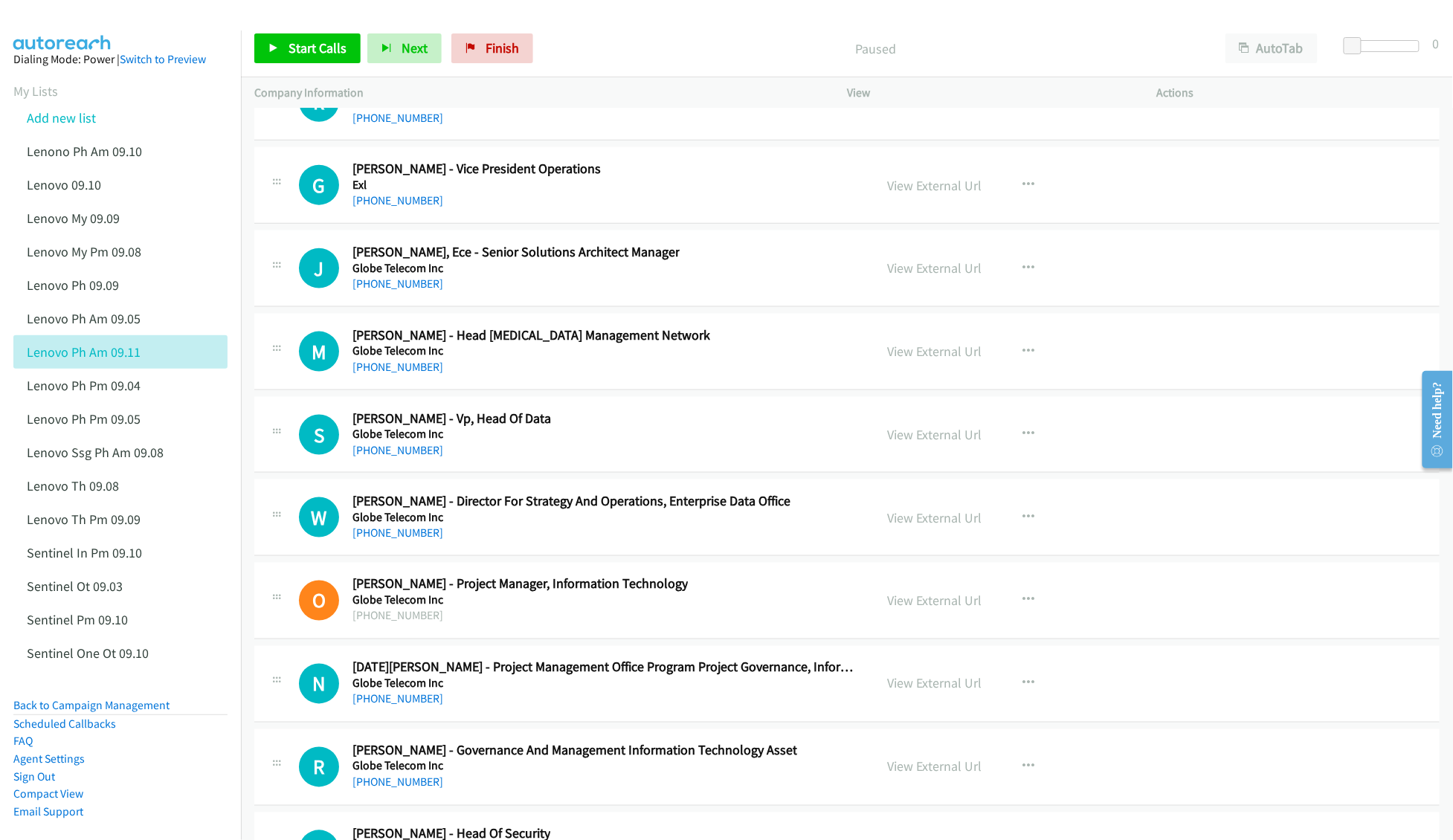
scroll to position [31228, 0]
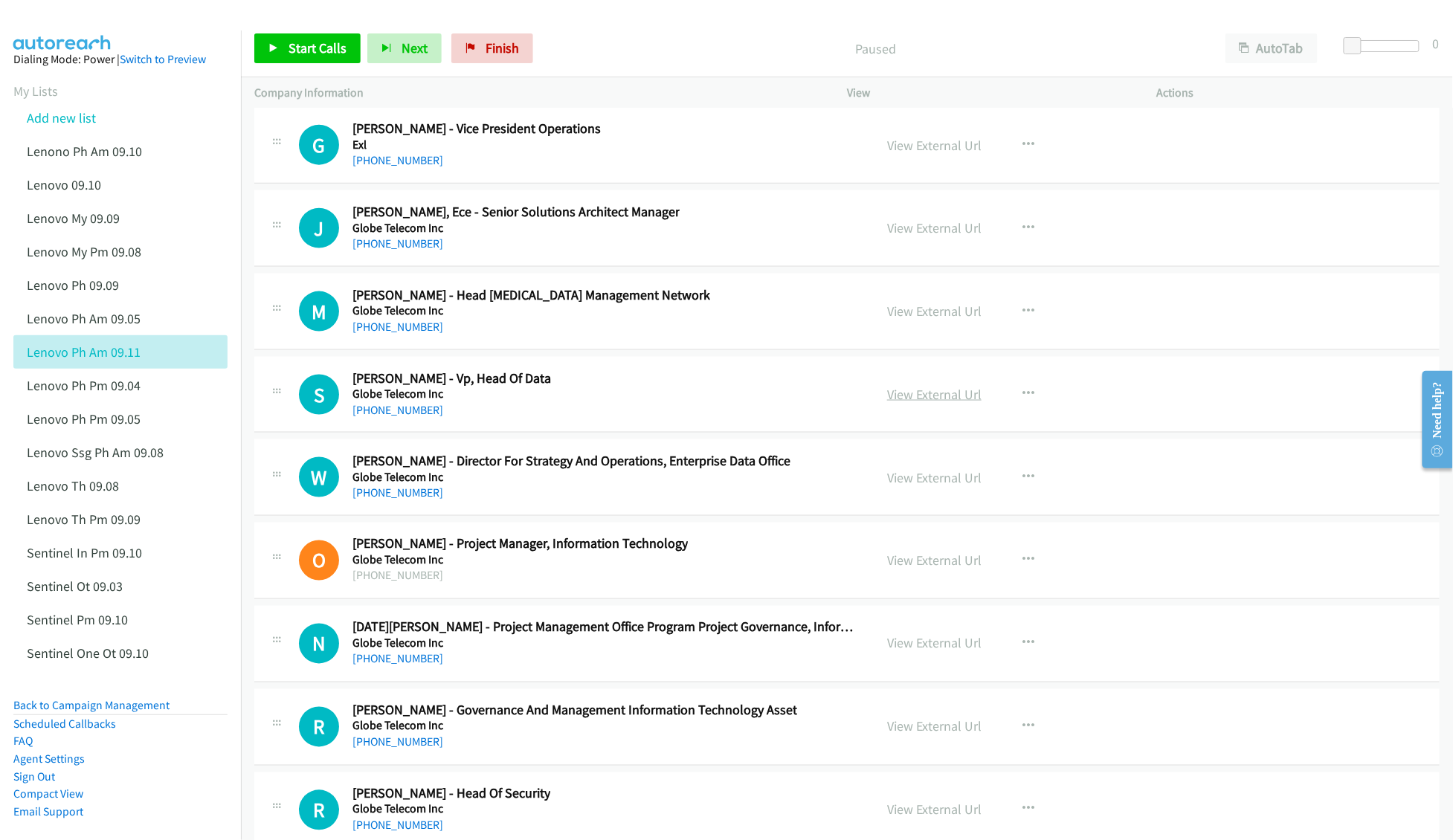
click at [939, 403] on link "View External Url" at bounding box center [934, 394] width 94 height 17
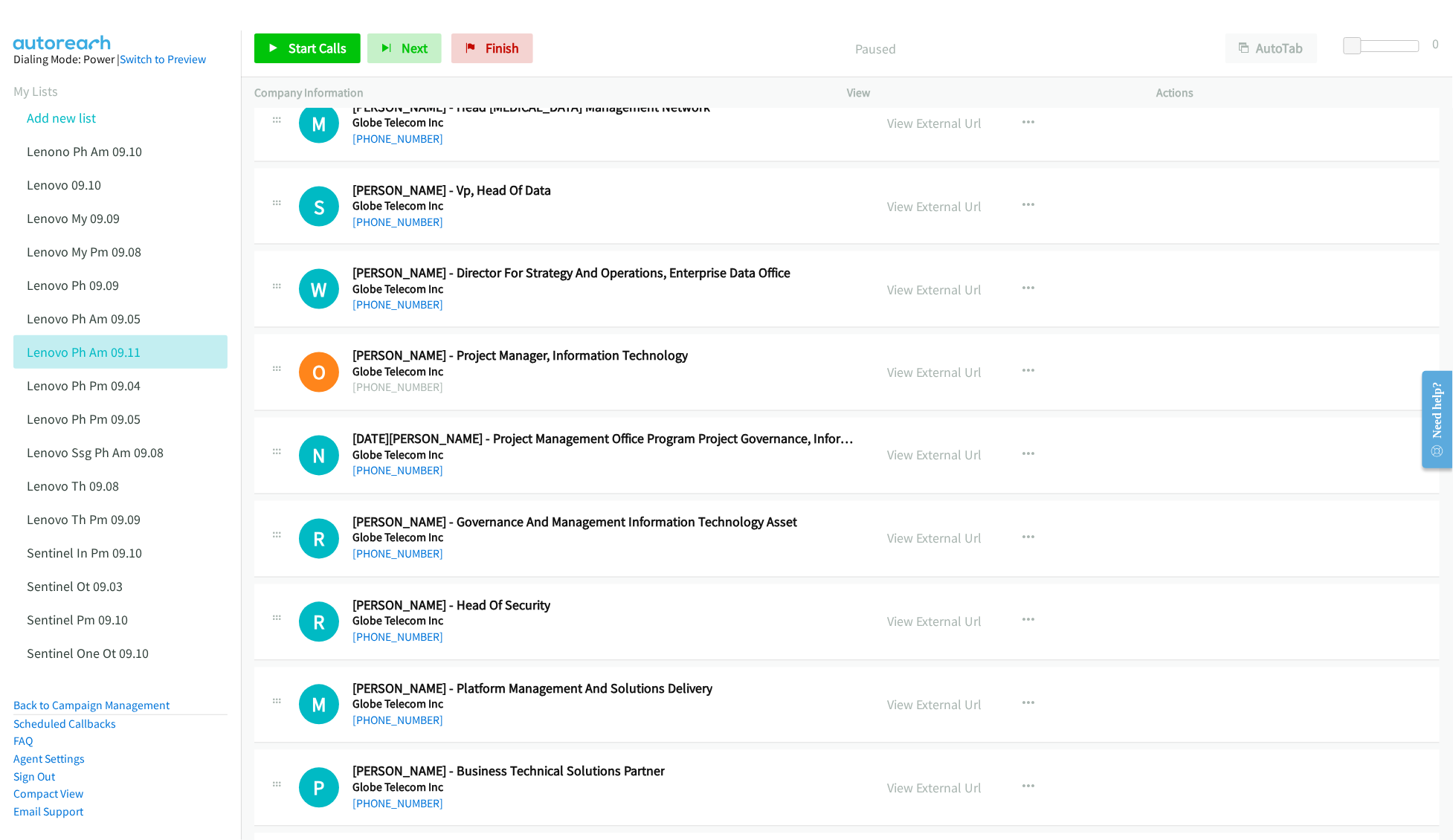
scroll to position [31426, 0]
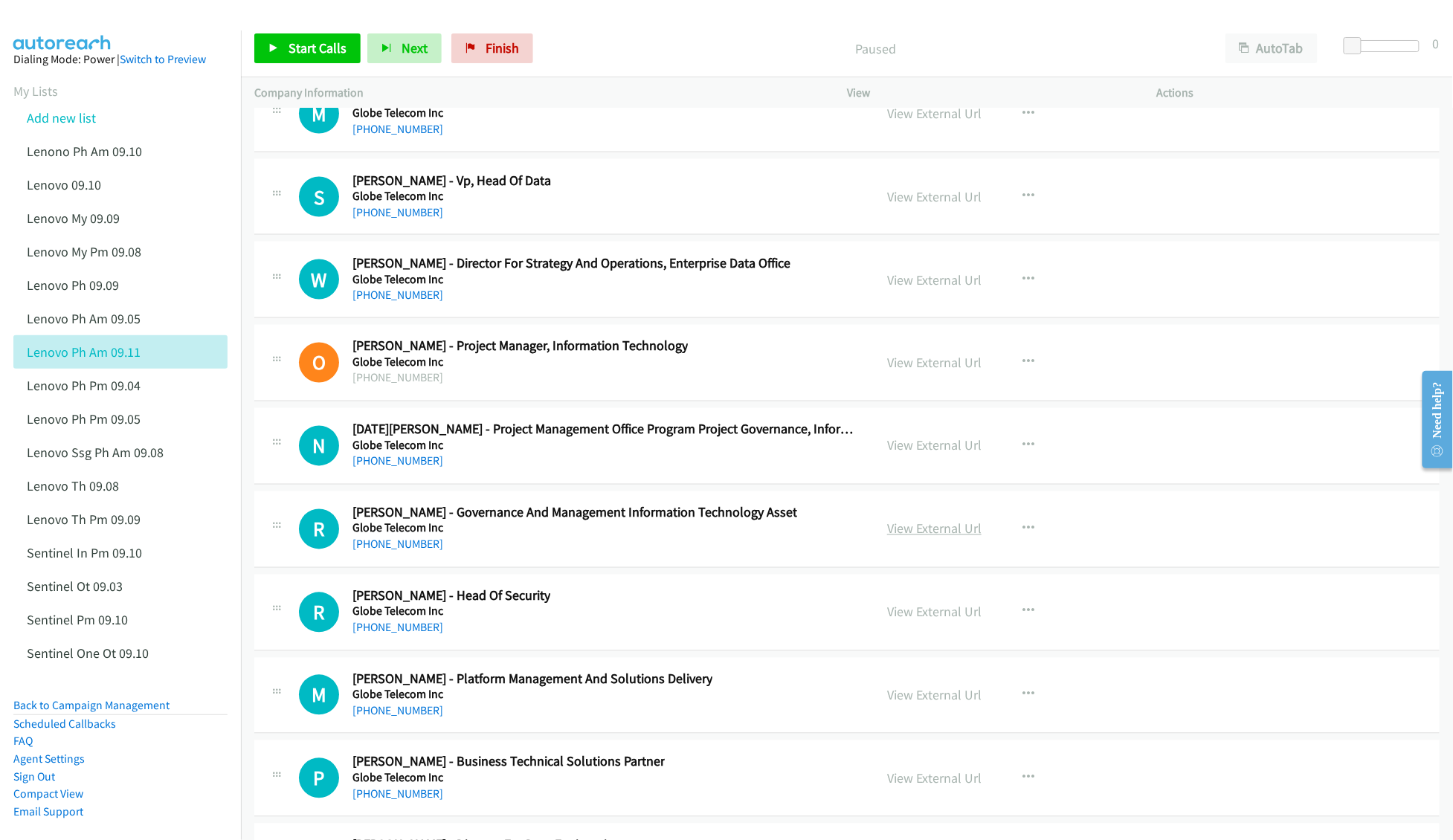
click at [935, 538] on link "View External Url" at bounding box center [934, 529] width 94 height 17
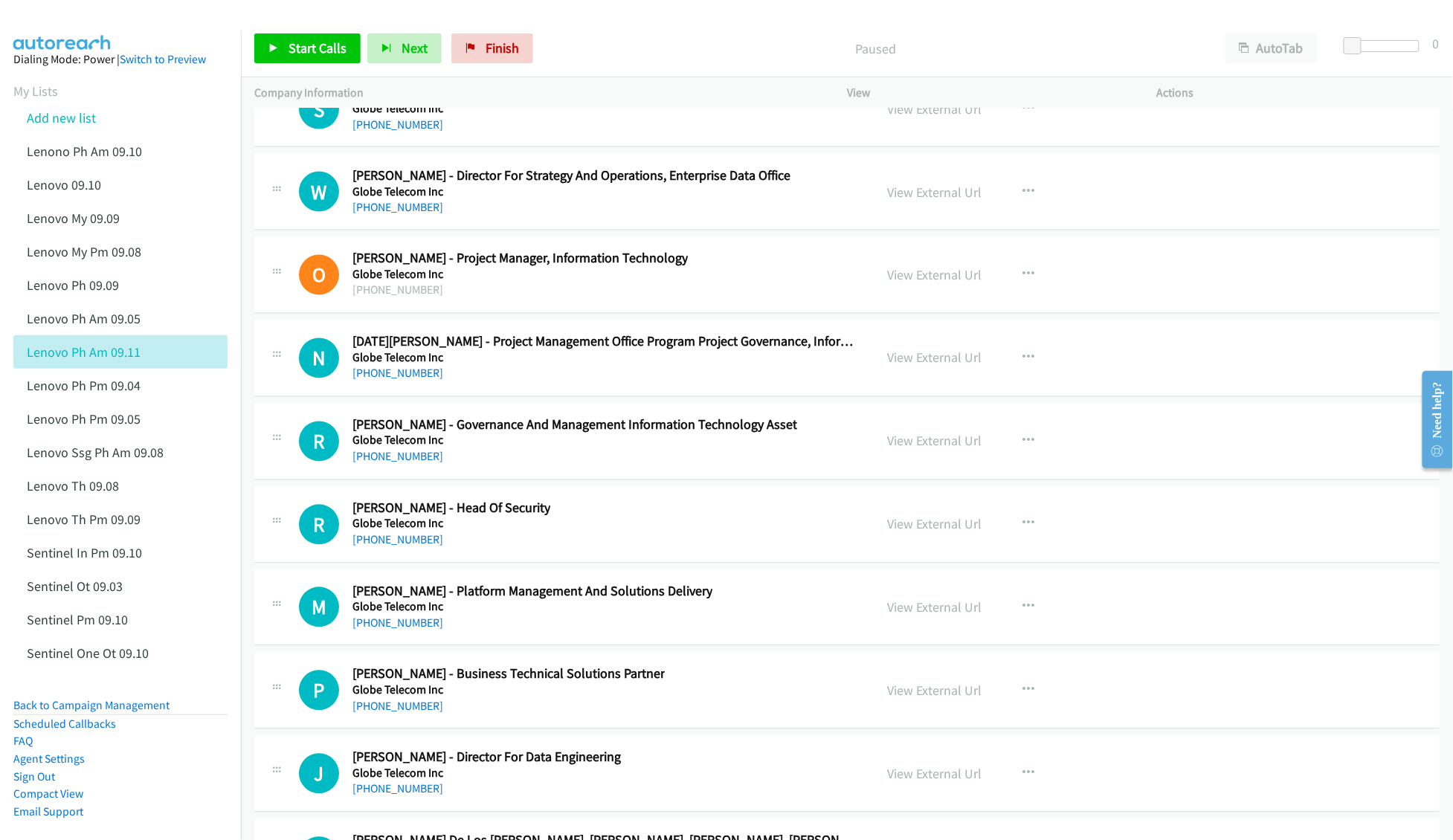
scroll to position [31525, 0]
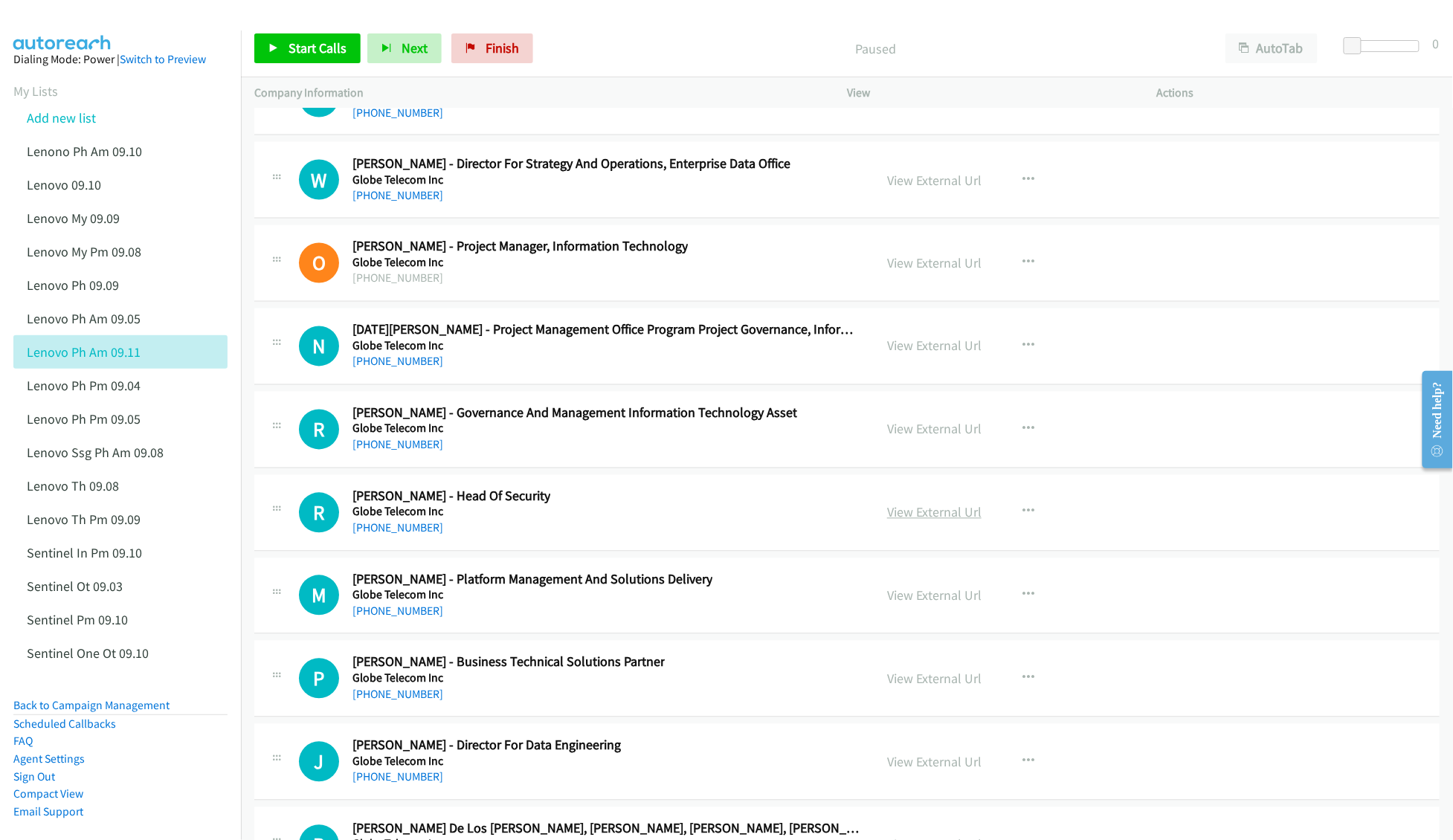
click at [925, 521] on link "View External Url" at bounding box center [934, 513] width 94 height 17
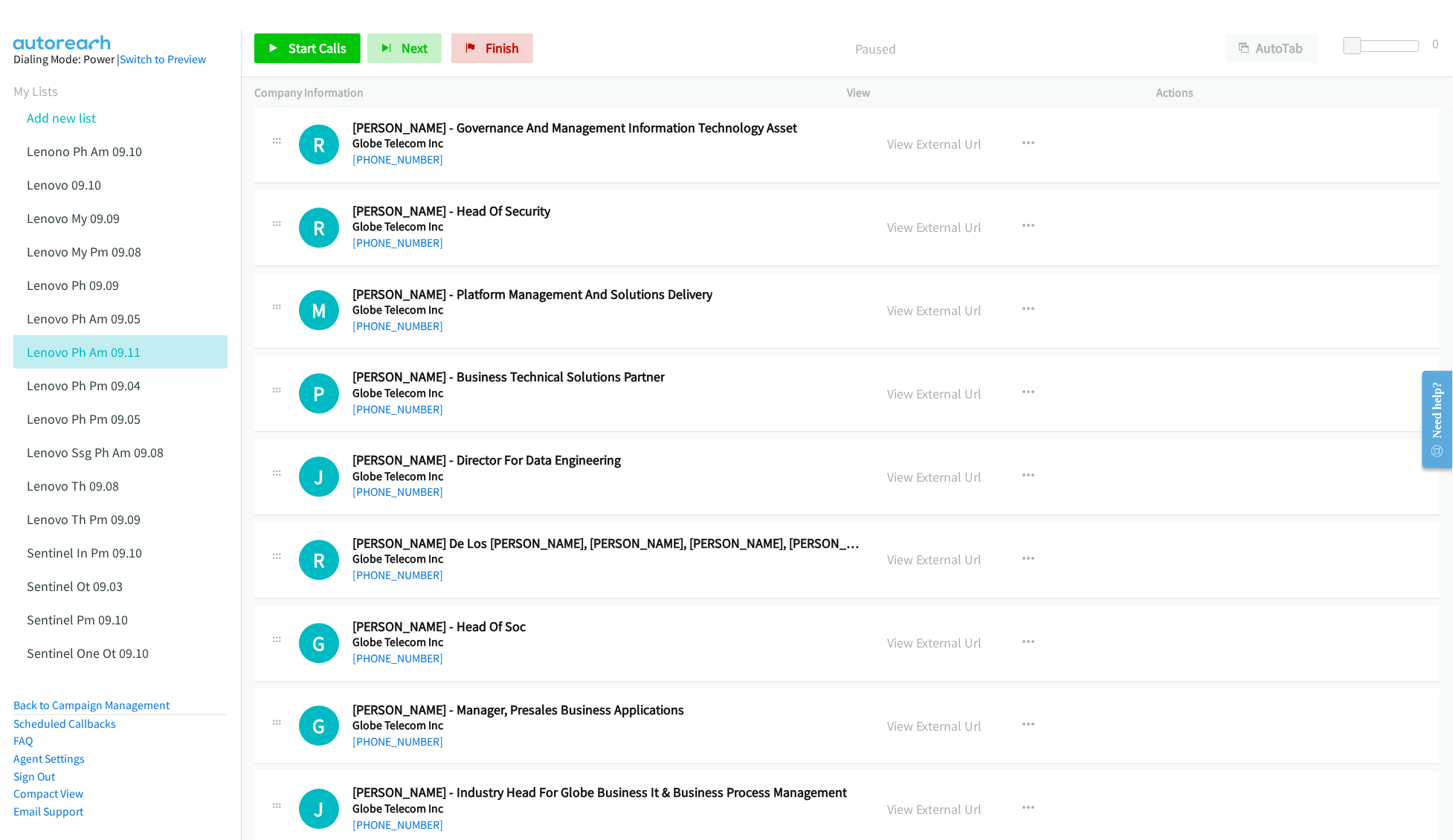
scroll to position [31823, 0]
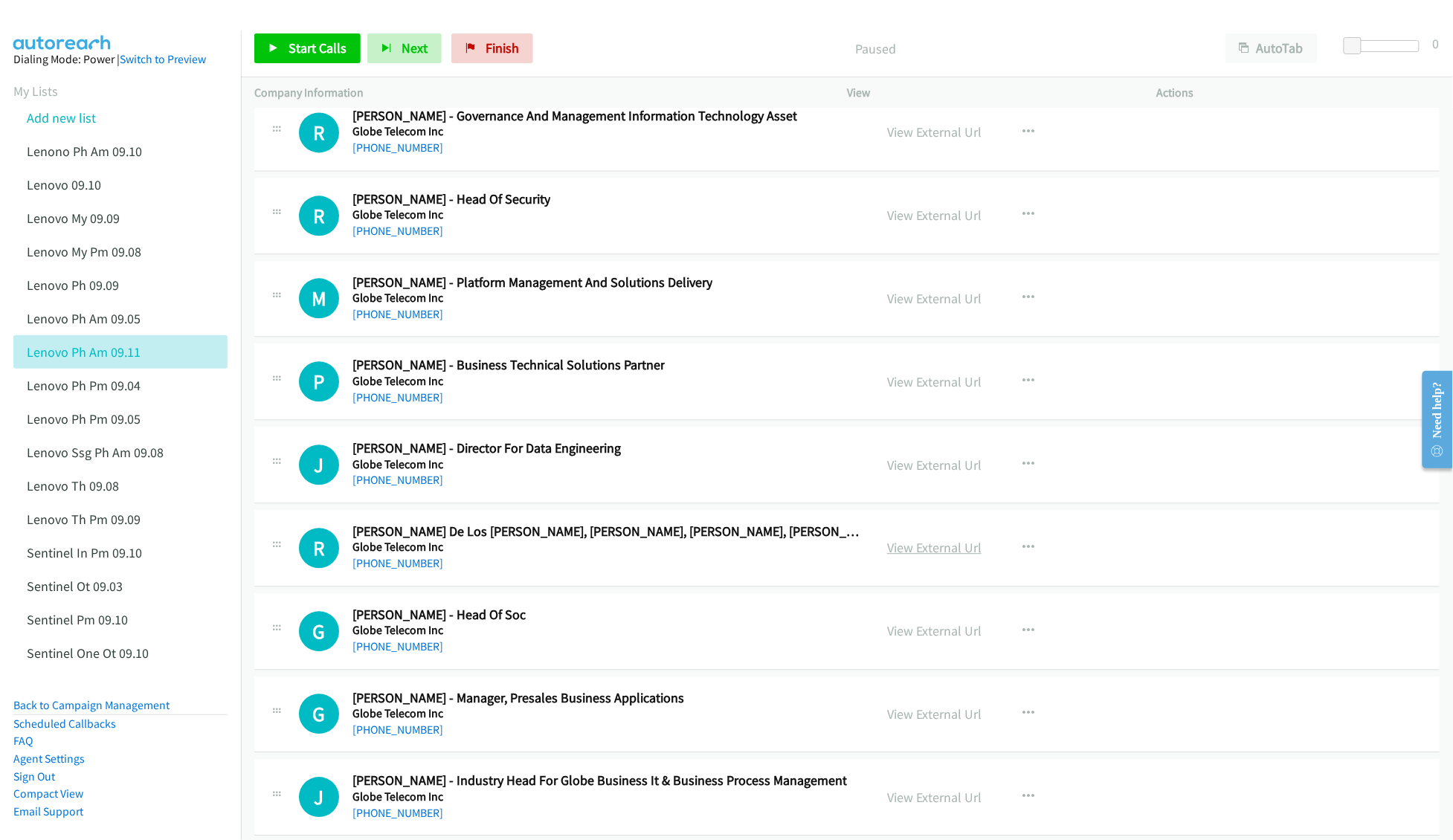
click at [908, 556] on link "View External Url" at bounding box center [934, 547] width 94 height 17
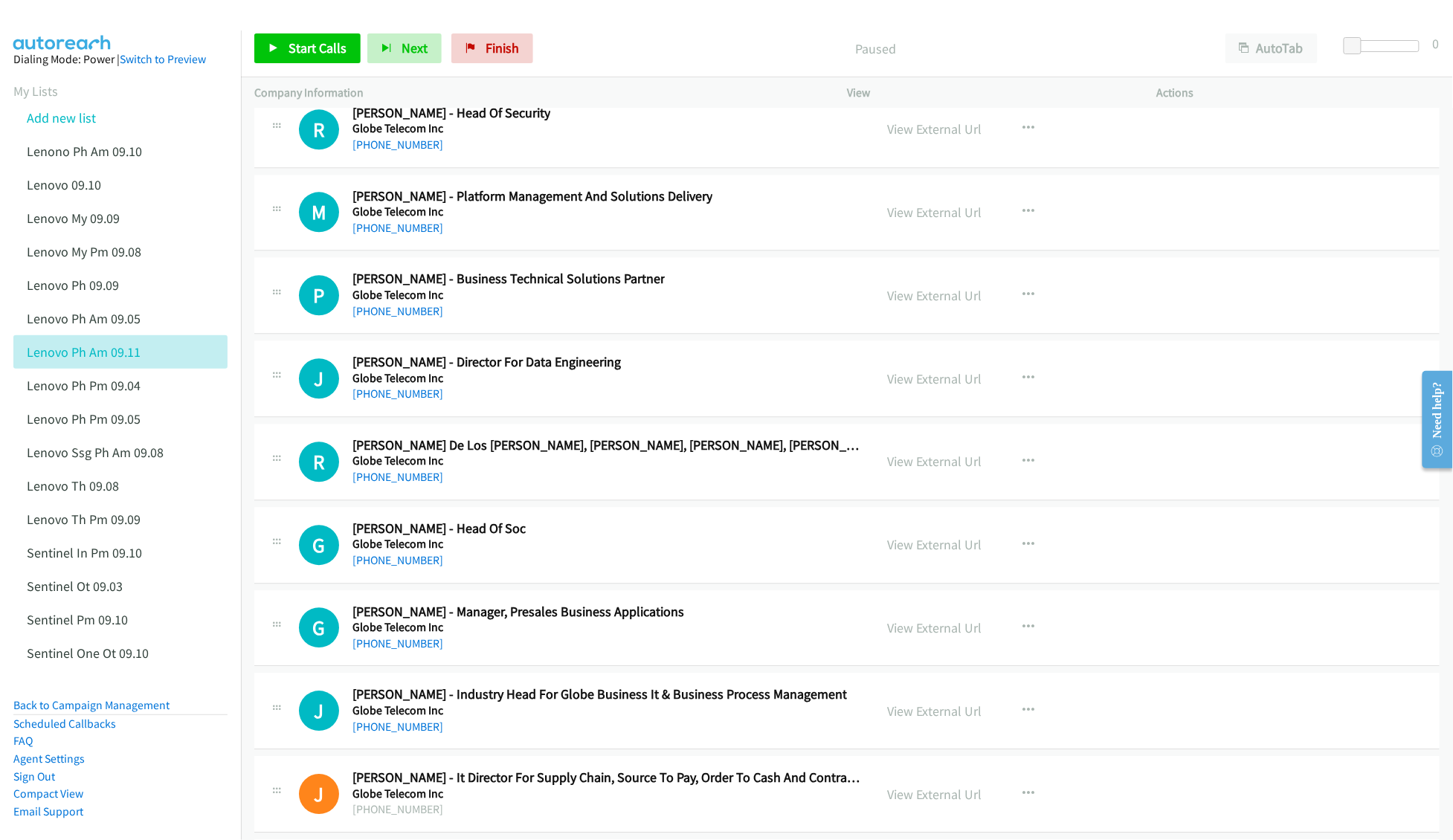
scroll to position [31922, 0]
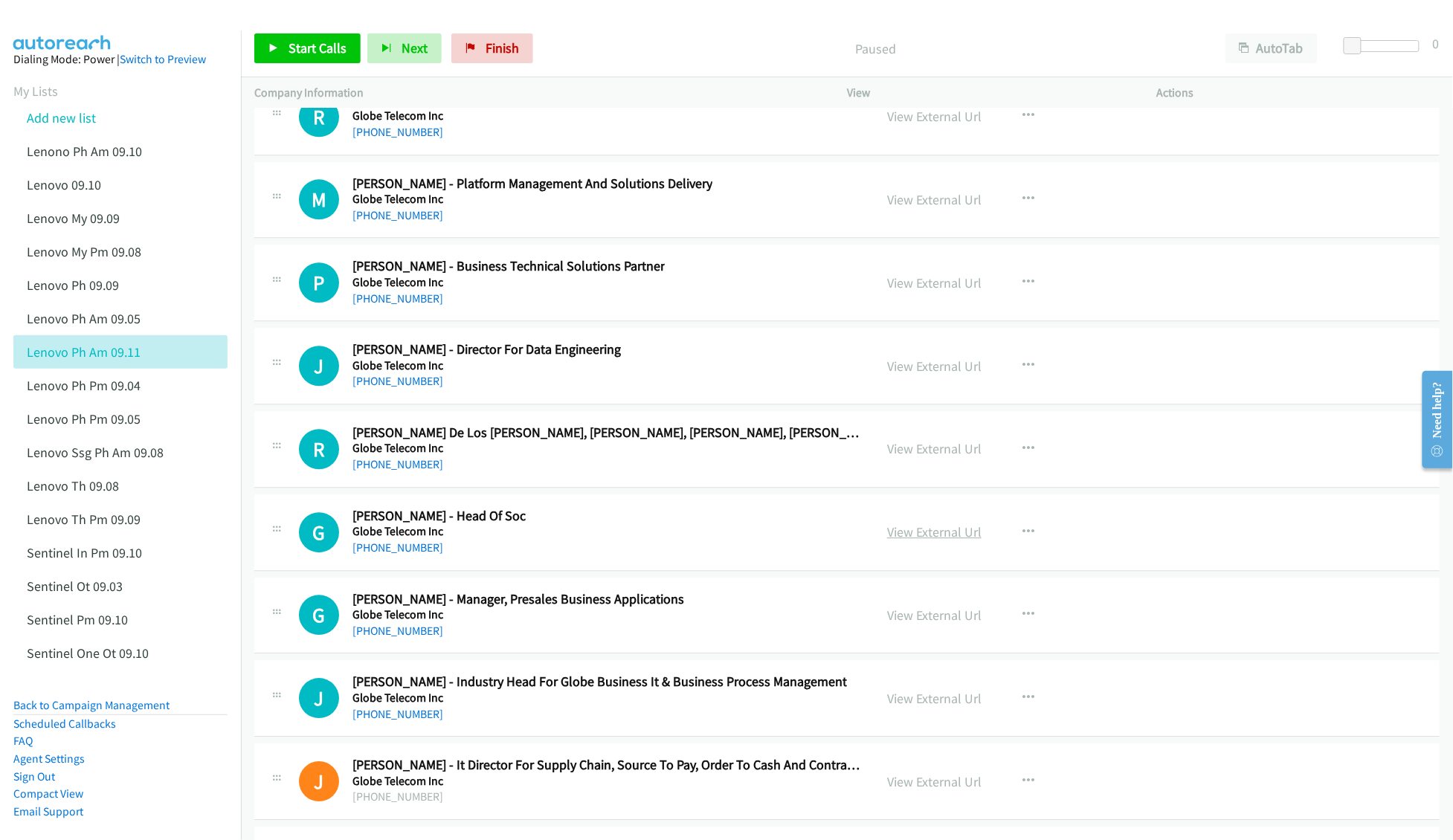
click at [933, 540] on link "View External Url" at bounding box center [934, 532] width 94 height 17
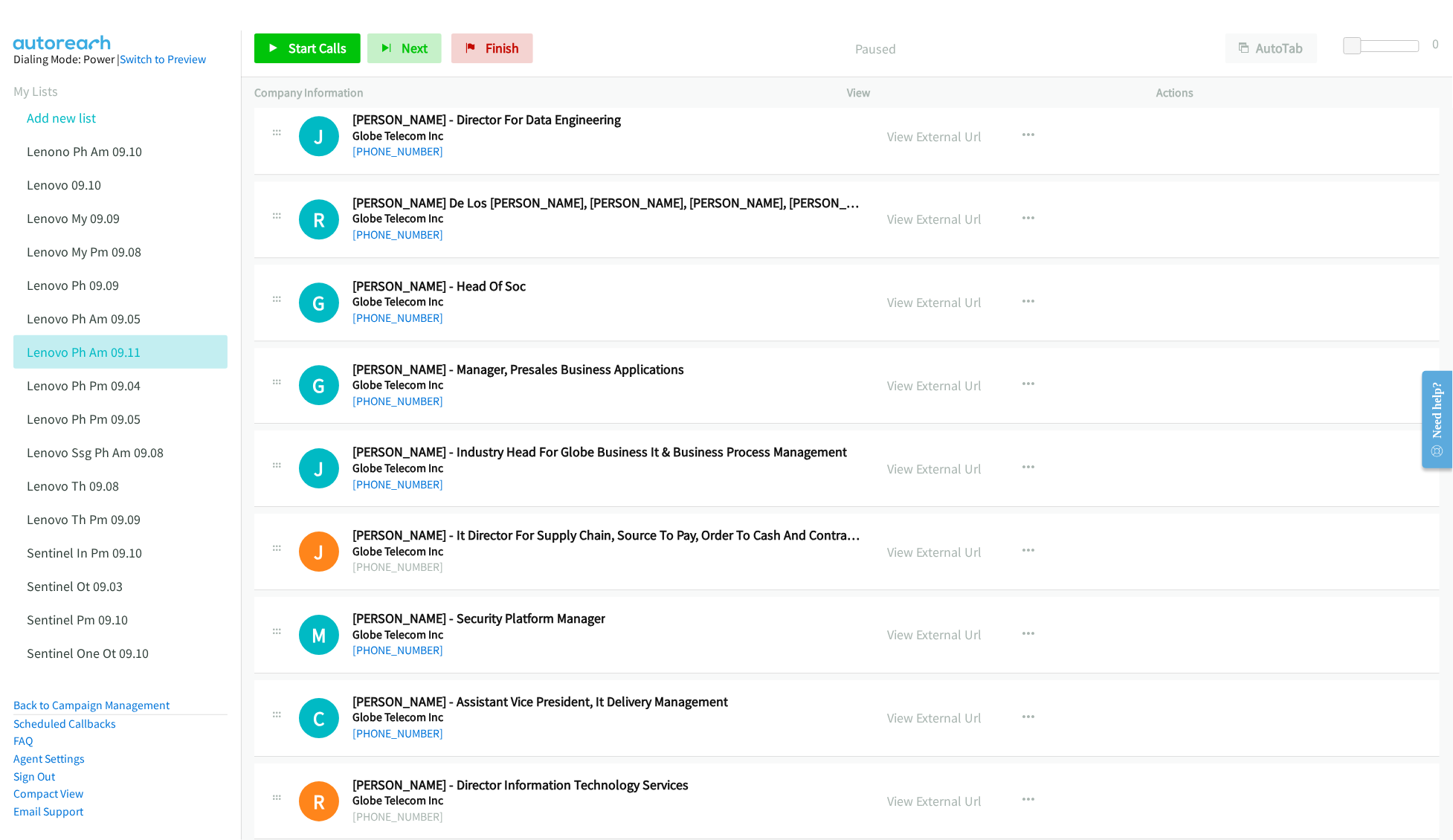
scroll to position [32220, 0]
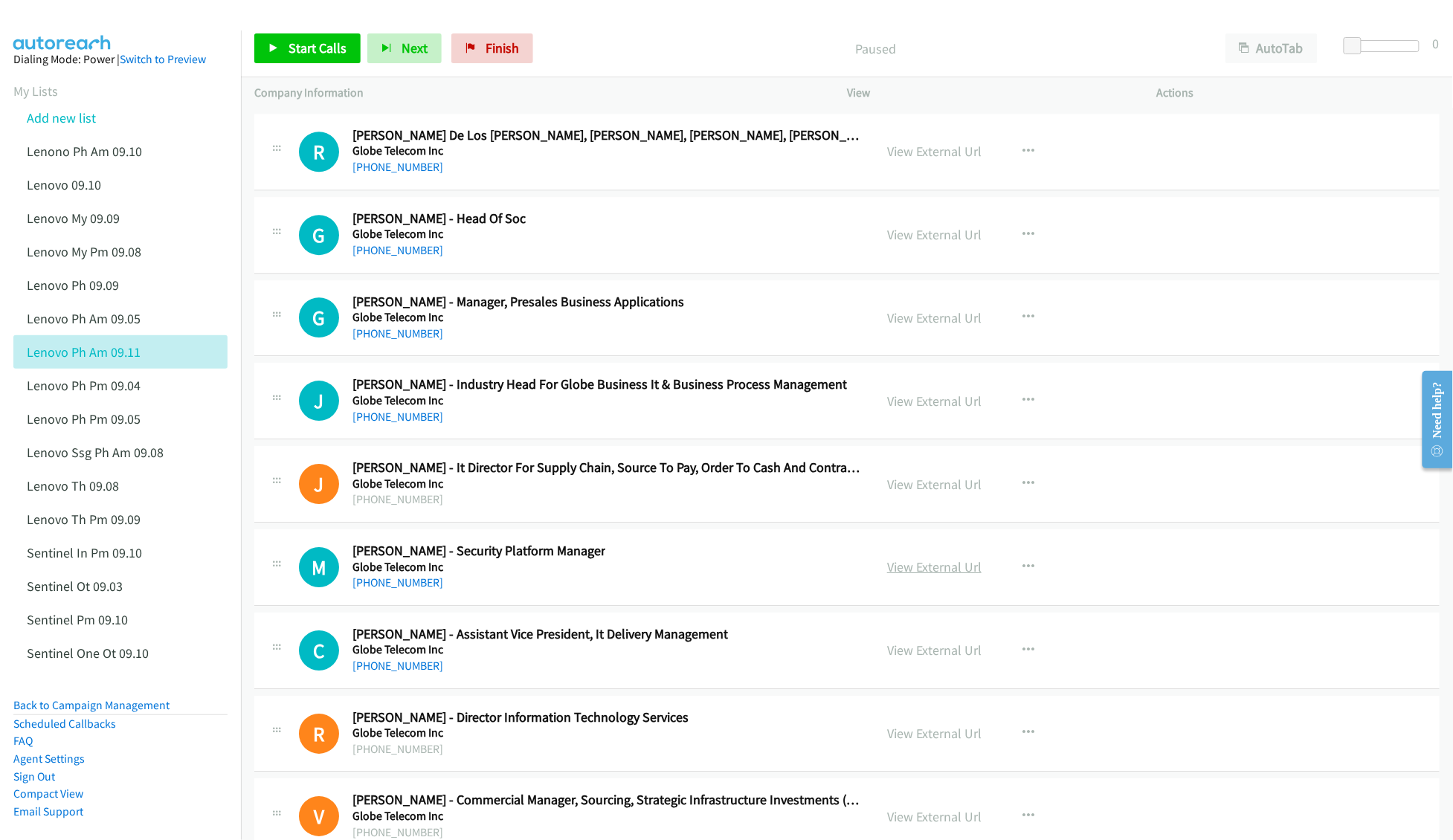
click at [908, 576] on link "View External Url" at bounding box center [934, 566] width 94 height 17
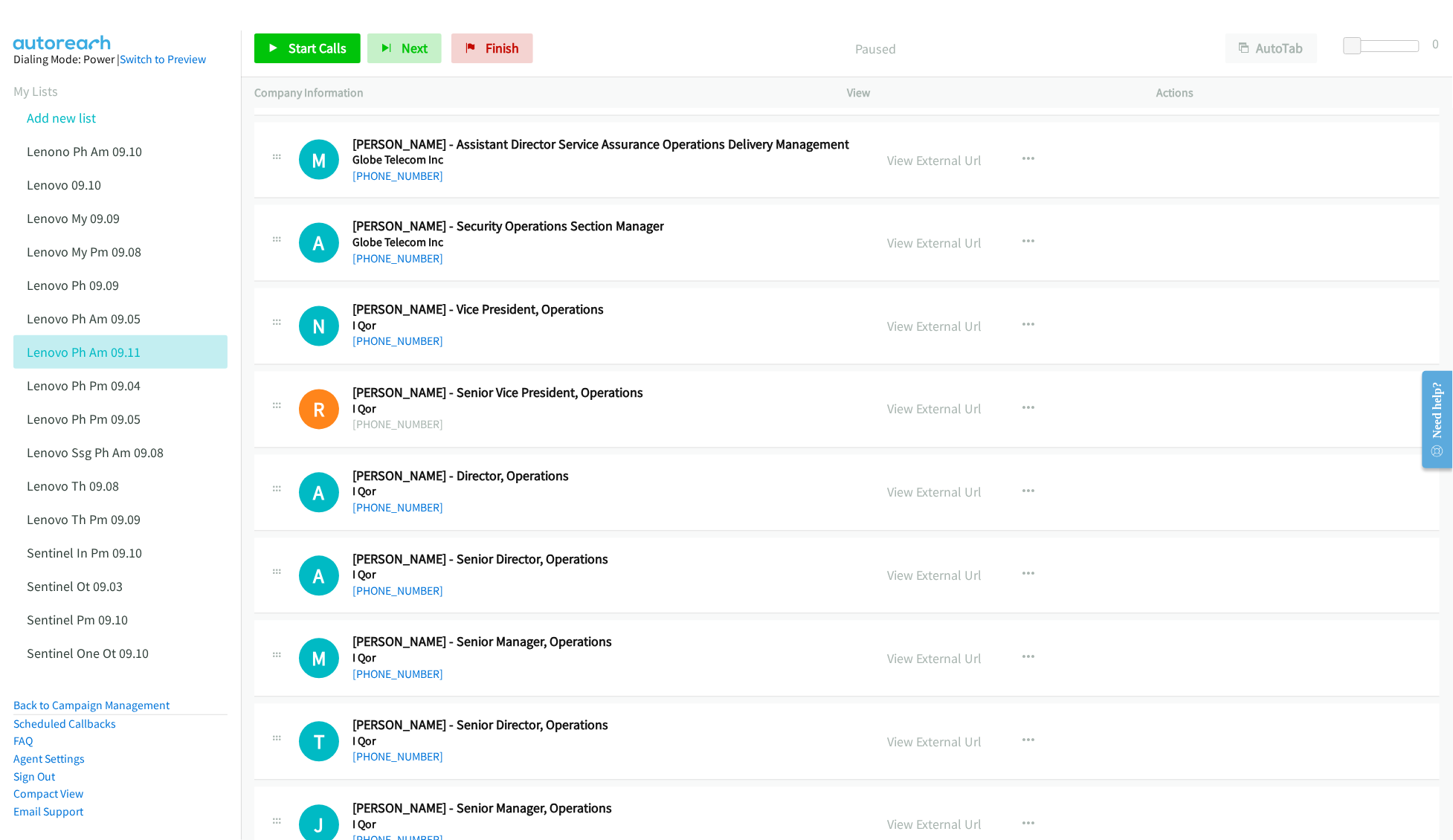
scroll to position [33706, 0]
